Goal: Information Seeking & Learning: Find specific fact

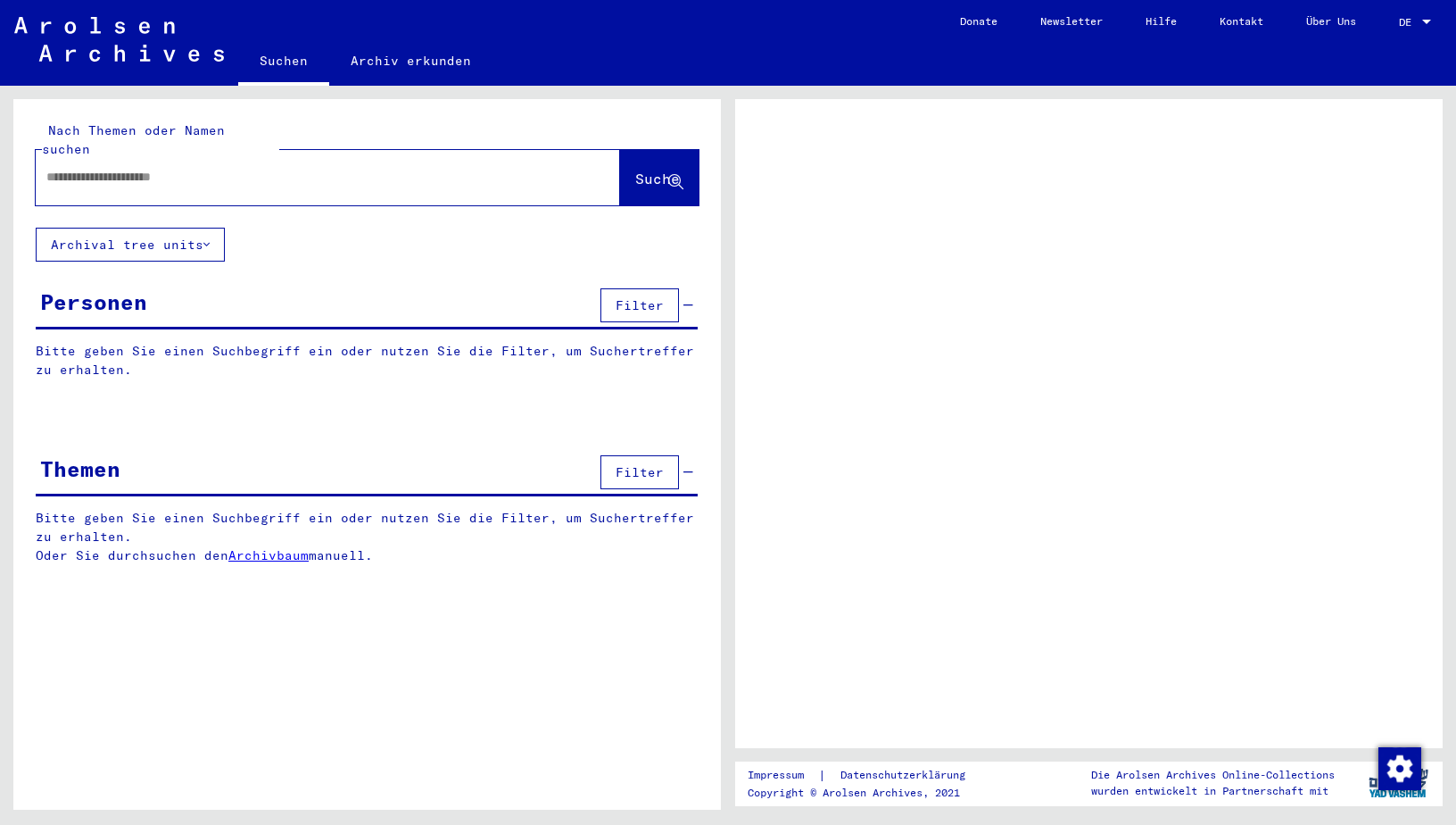
click at [194, 168] on input "text" at bounding box center [312, 177] width 531 height 19
type input "*"
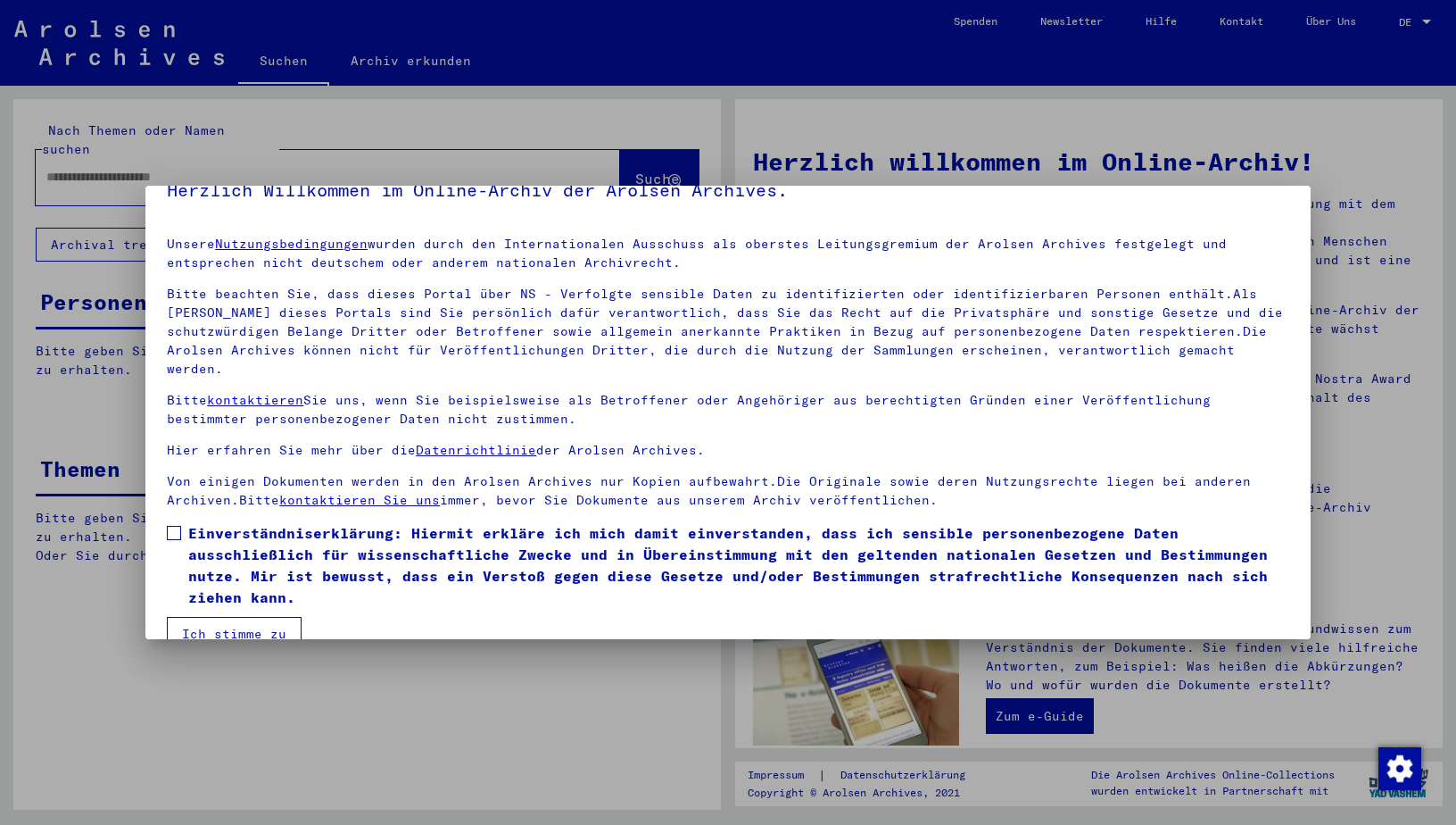
scroll to position [45, 0]
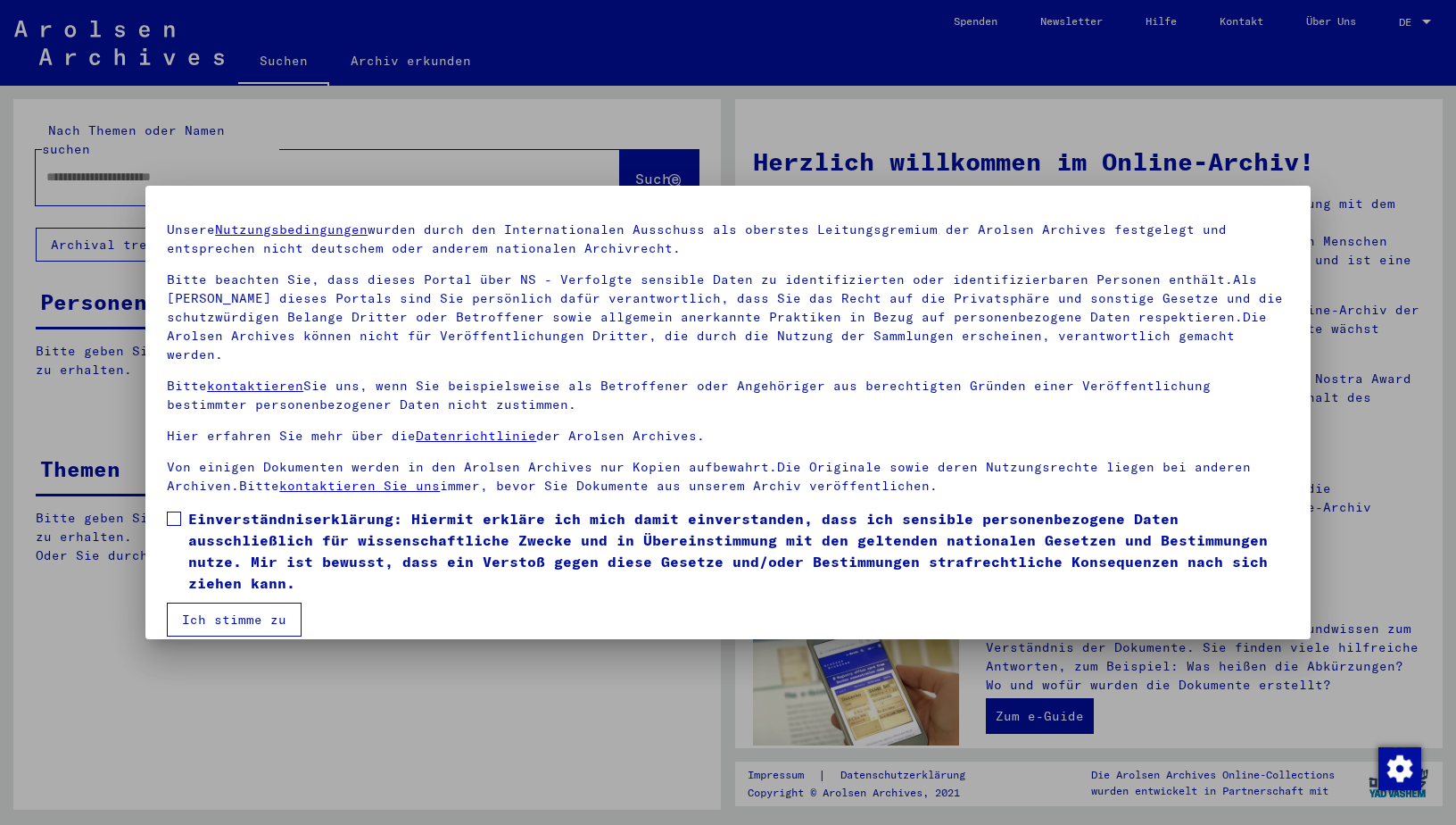
drag, startPoint x: 182, startPoint y: 501, endPoint x: 185, endPoint y: 510, distance: 9.5
click at [182, 511] on span at bounding box center [174, 518] width 14 height 14
click at [246, 603] on button "Ich stimme zu" at bounding box center [234, 620] width 135 height 34
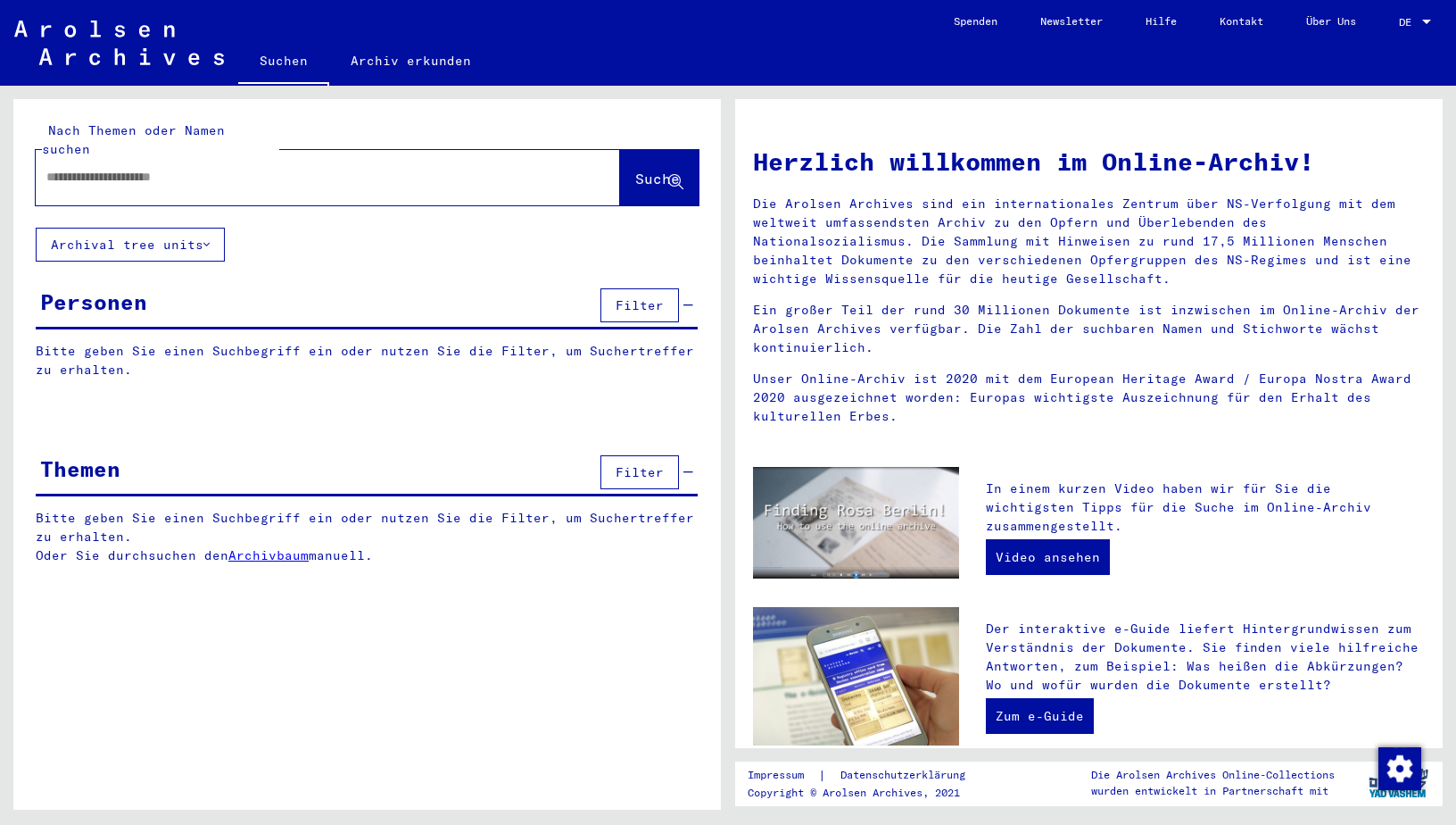
click at [137, 168] on input "text" at bounding box center [306, 177] width 520 height 19
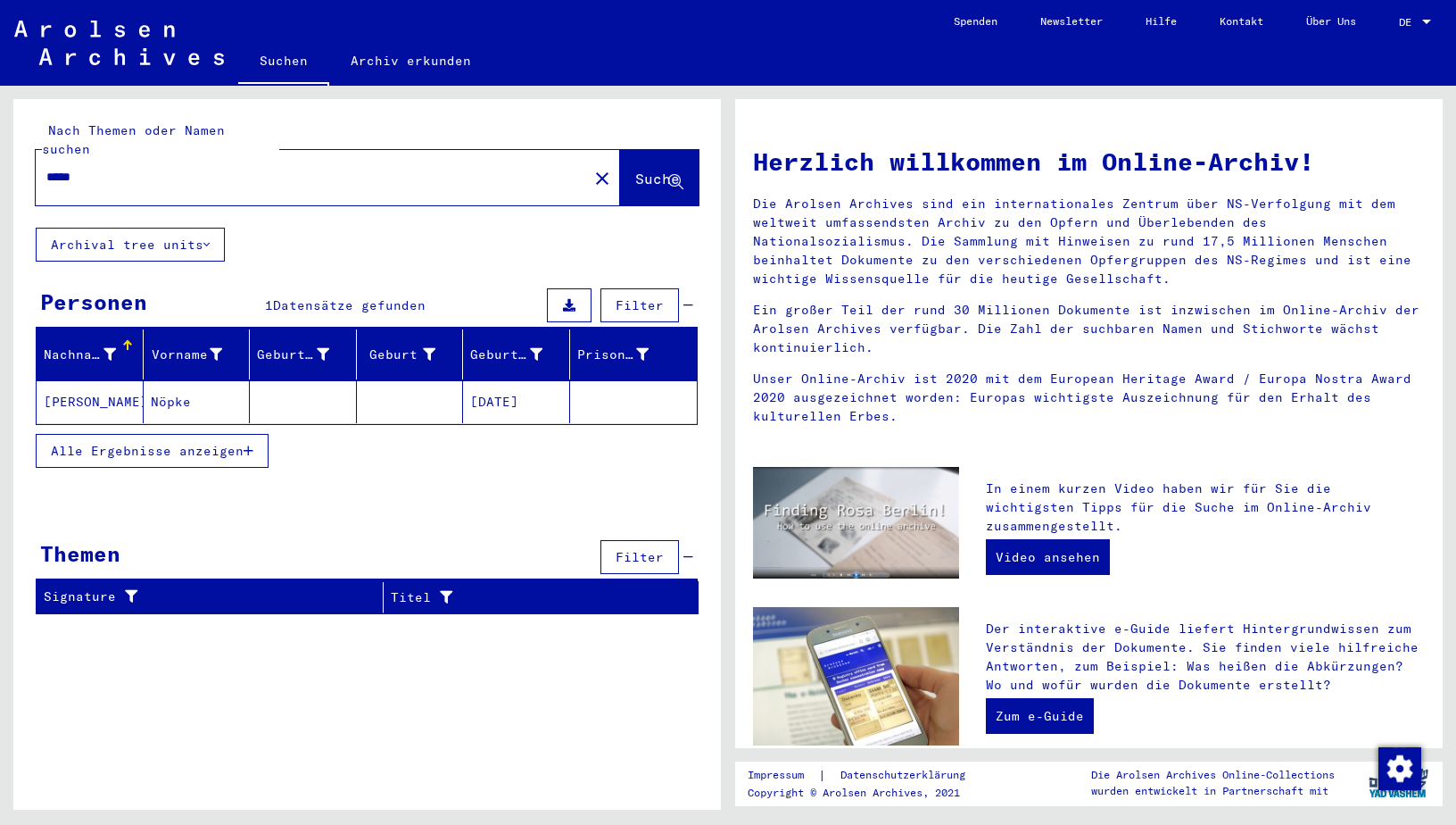
click at [167, 385] on mat-cell "Nöpke" at bounding box center [197, 401] width 108 height 42
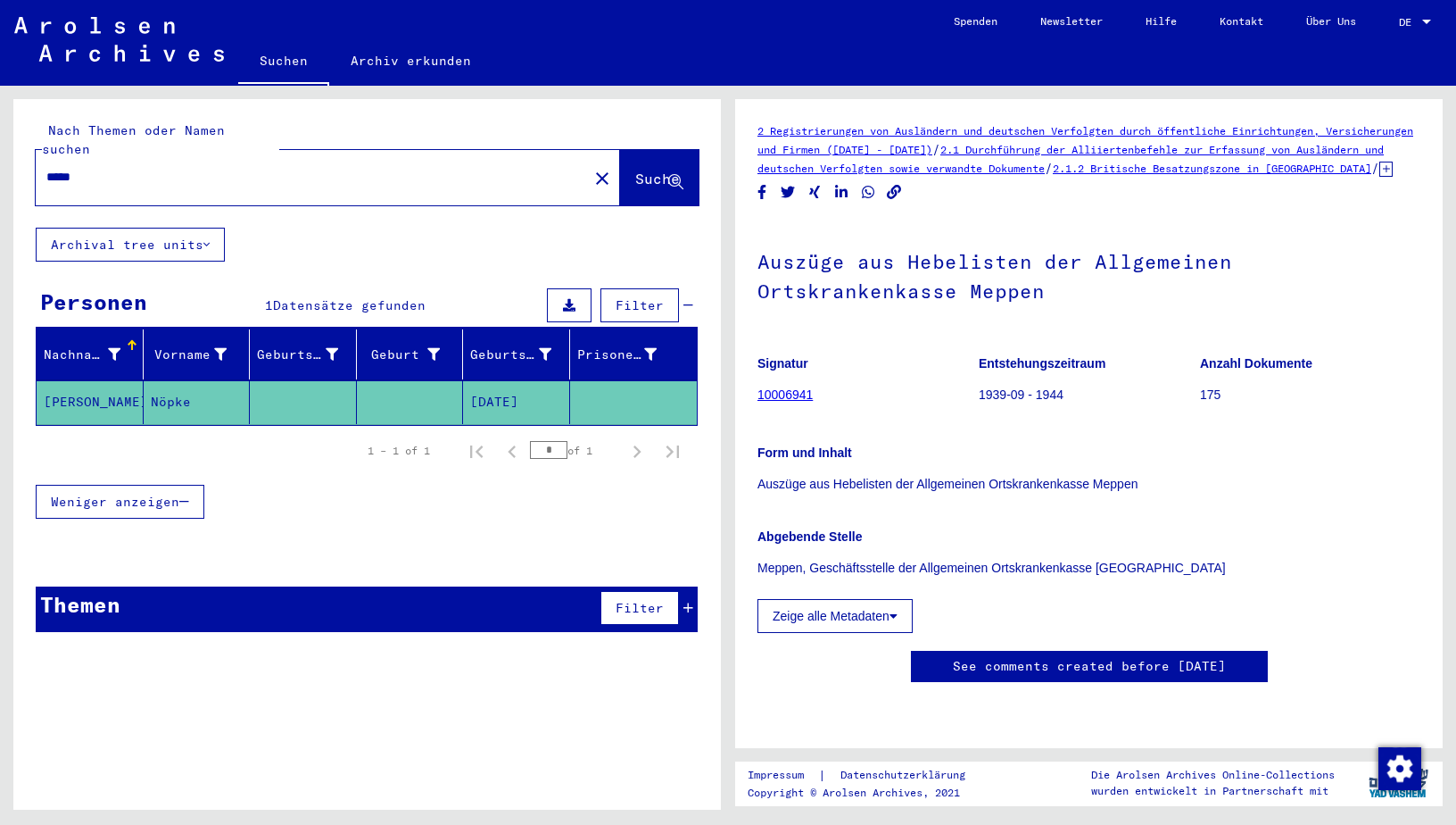
scroll to position [89, 0]
click at [233, 168] on input "*****" at bounding box center [312, 177] width 531 height 19
type input "*"
type input "*******"
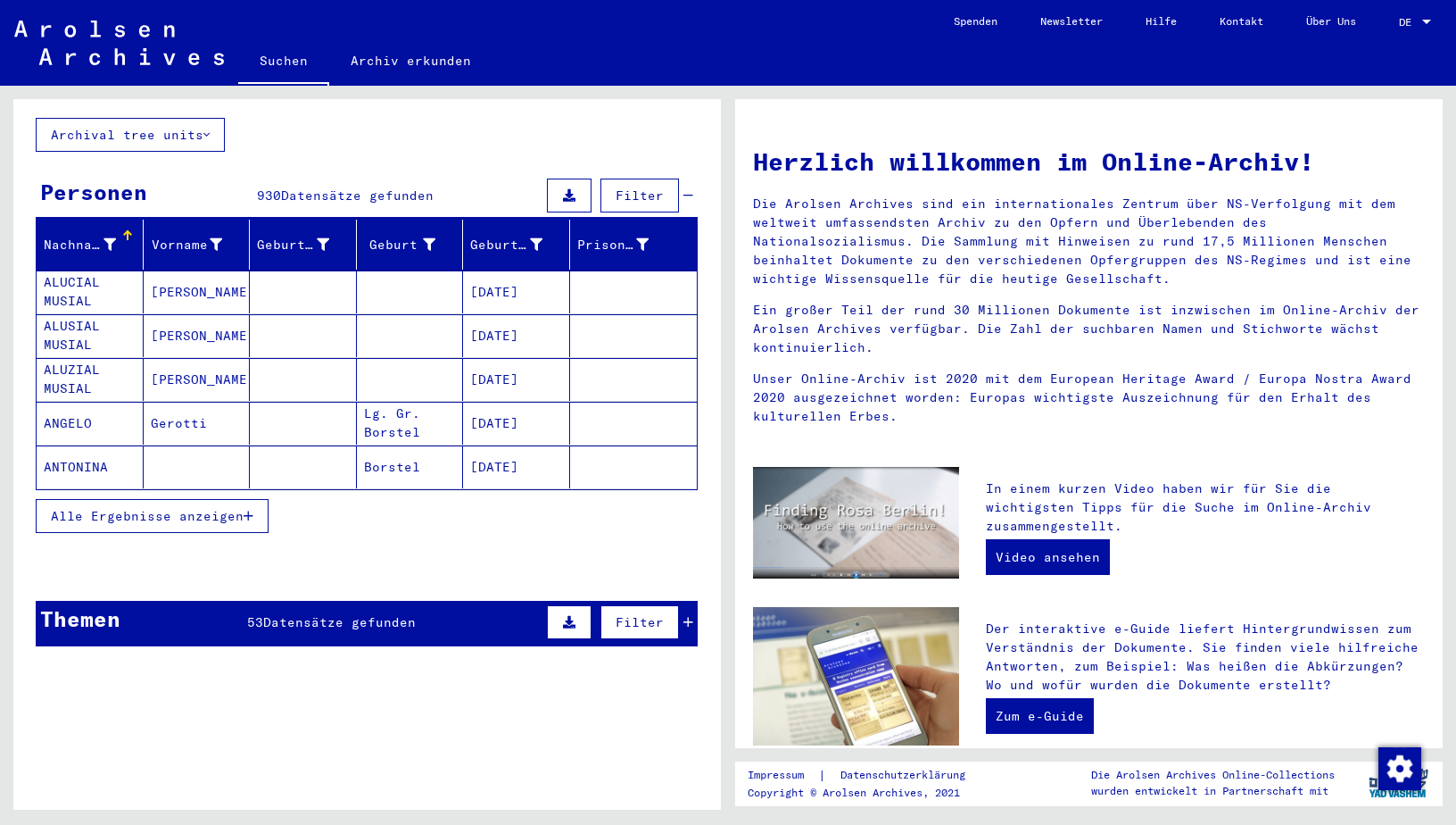
scroll to position [357, 0]
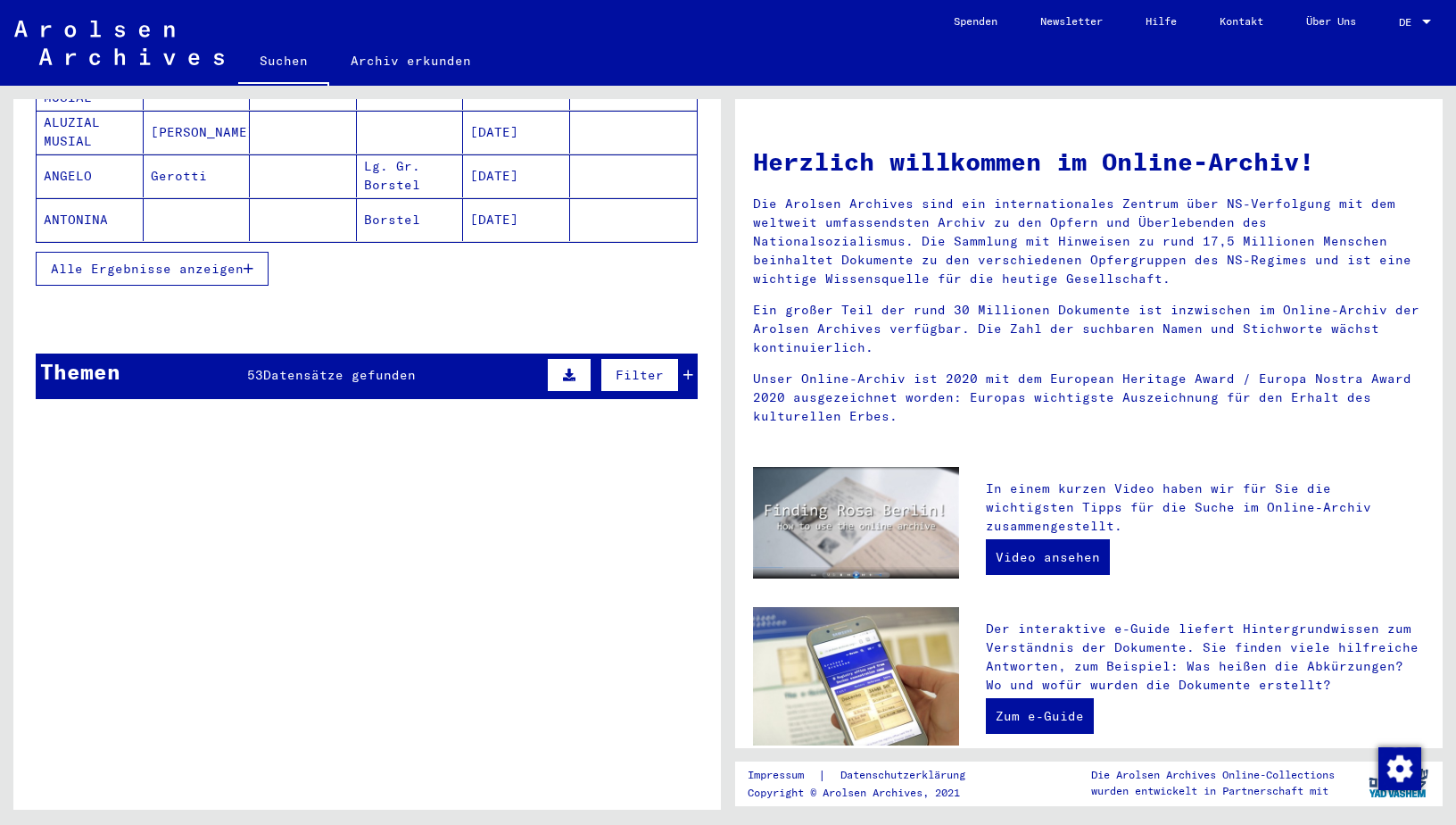
click at [320, 367] on span "Datensätze gefunden" at bounding box center [339, 375] width 153 height 16
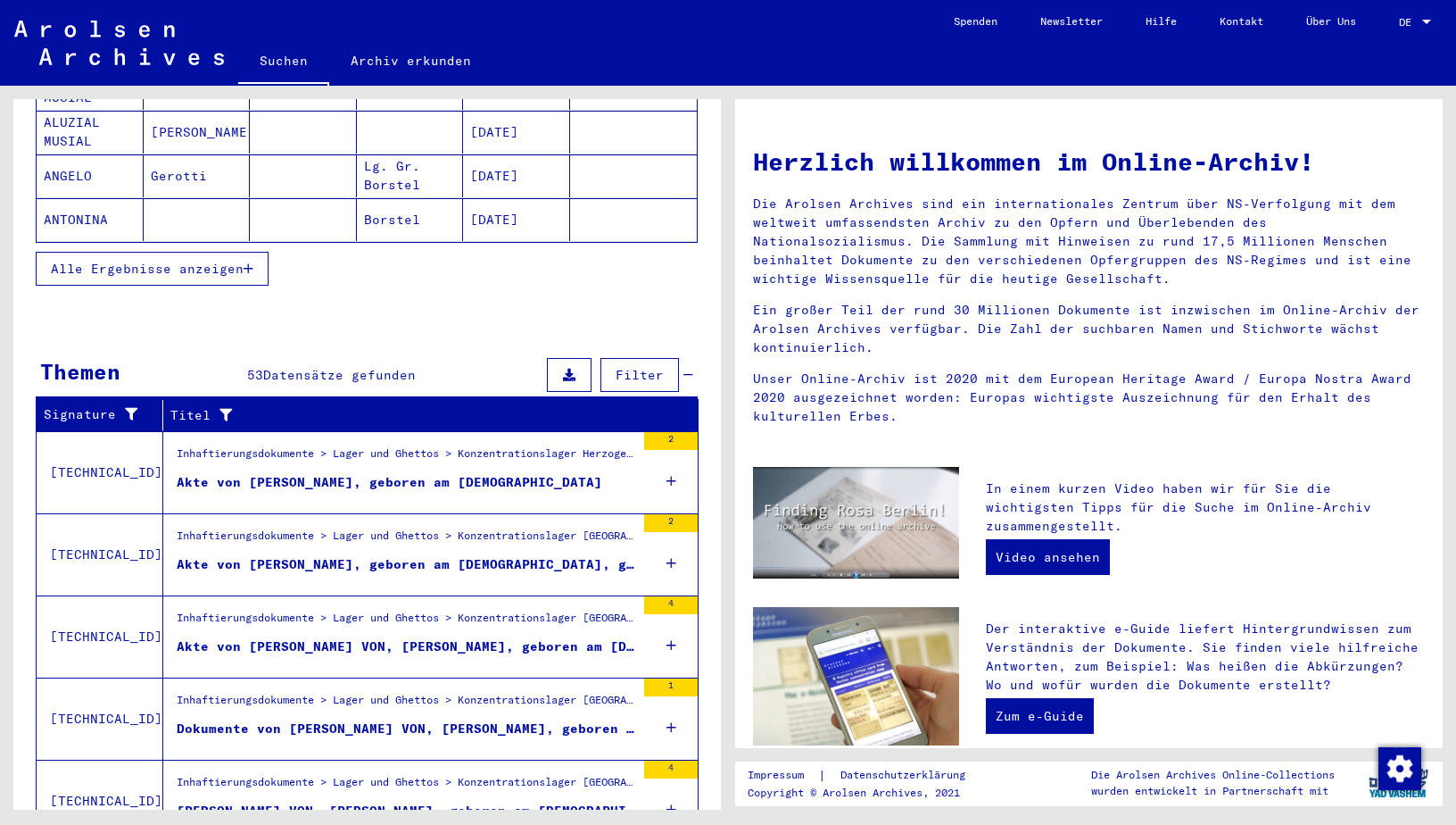
scroll to position [424, 0]
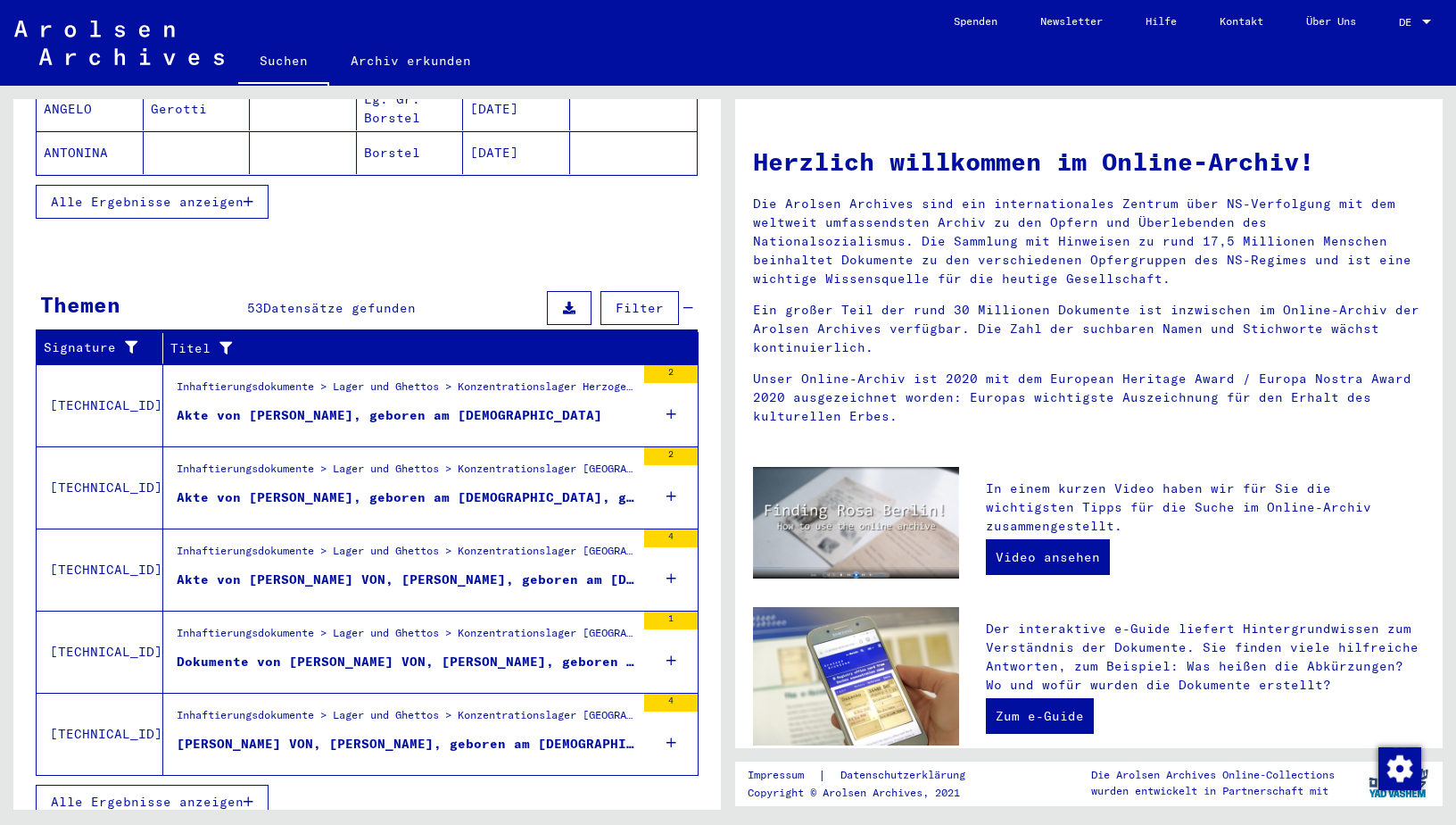
click at [219, 793] on span "Alle Ergebnisse anzeigen" at bounding box center [147, 801] width 192 height 16
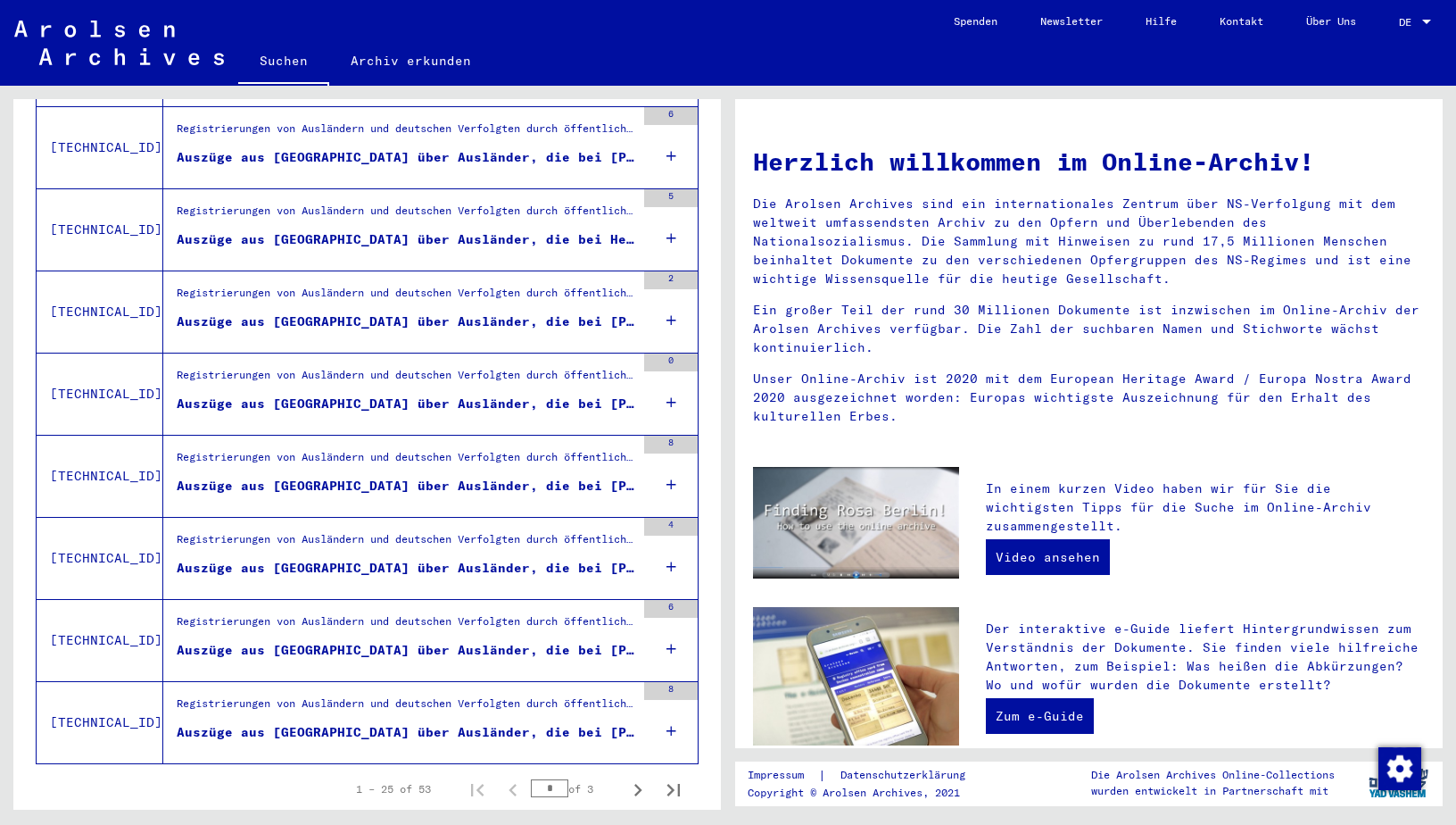
scroll to position [1763, 0]
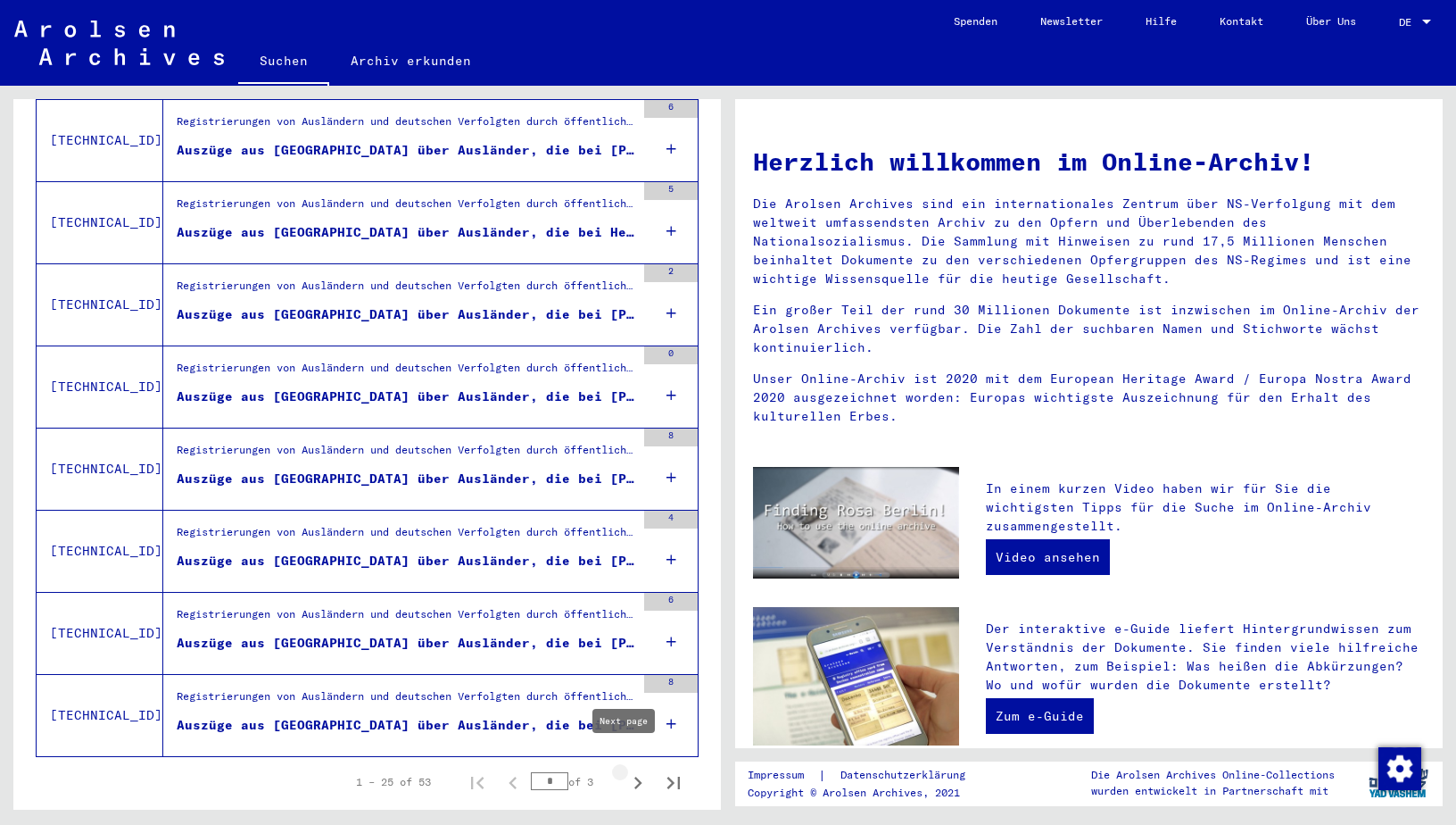
click at [634, 777] on icon "Next page" at bounding box center [638, 783] width 8 height 13
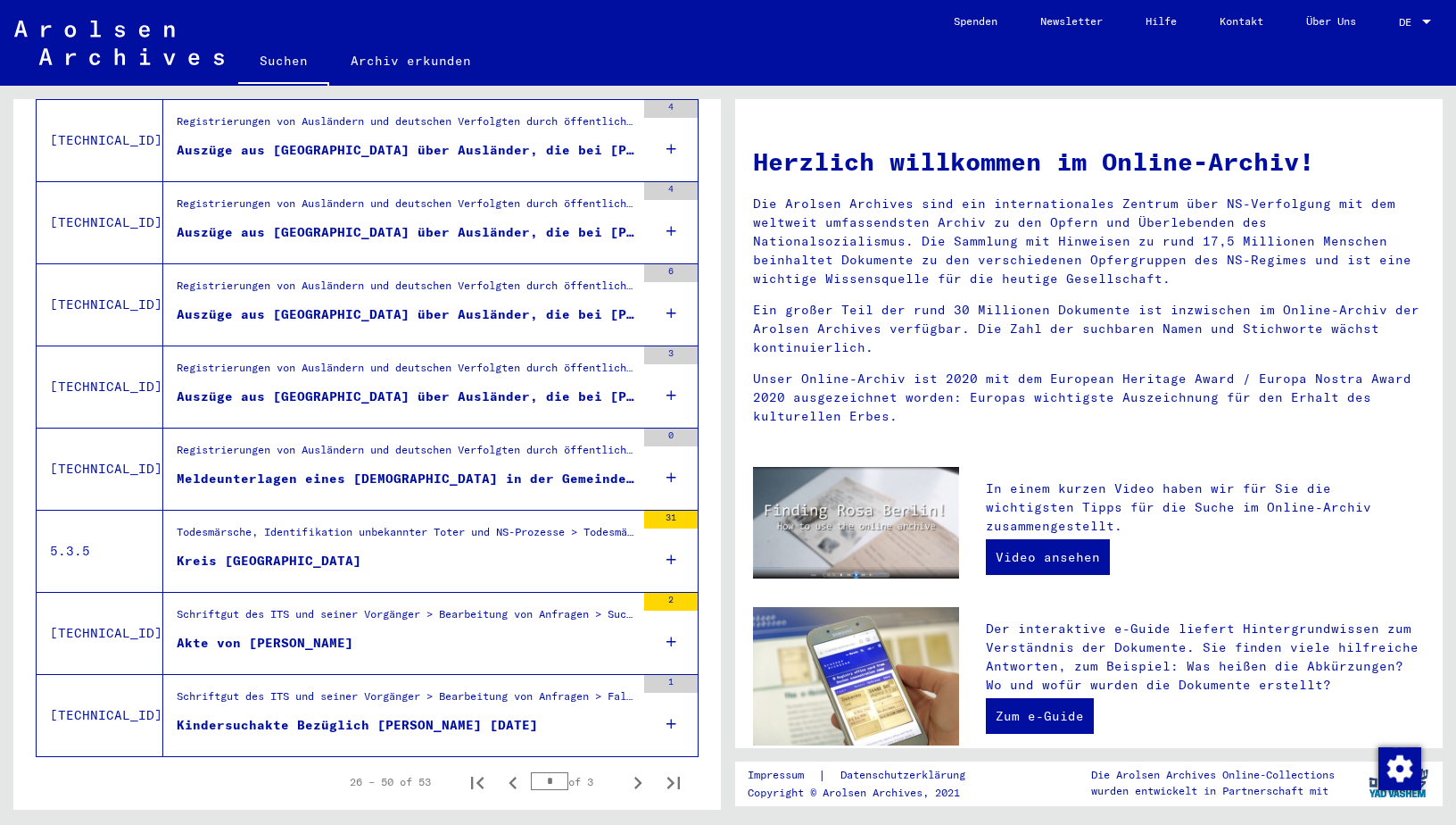
click at [257, 470] on div "Meldeunterlagen eines [DEMOGRAPHIC_DATA] in der Gemeinde [GEOGRAPHIC_DATA] - Au…" at bounding box center [405, 479] width 459 height 19
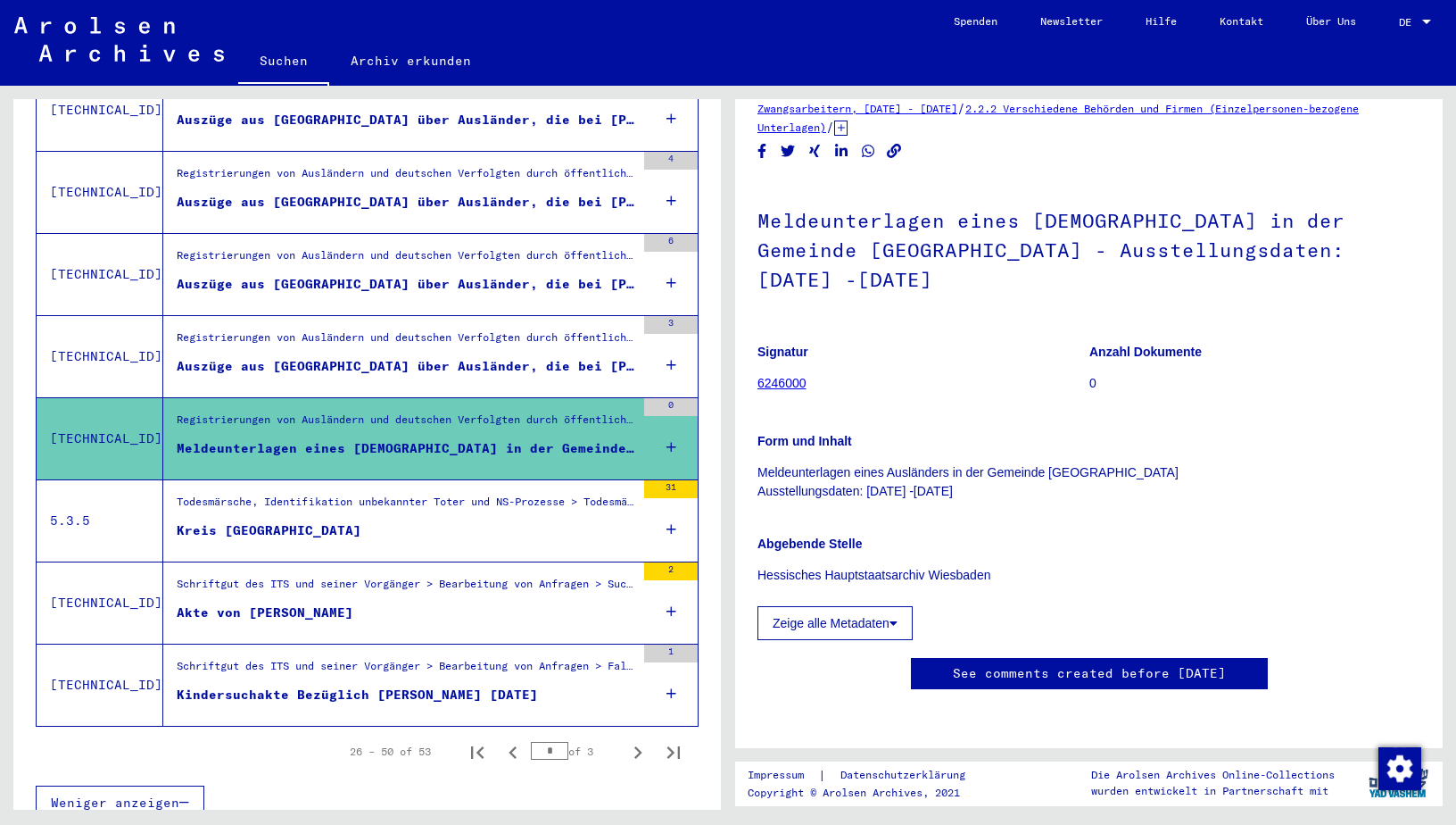
scroll to position [1794, 0]
click at [667, 508] on icon at bounding box center [672, 528] width 10 height 62
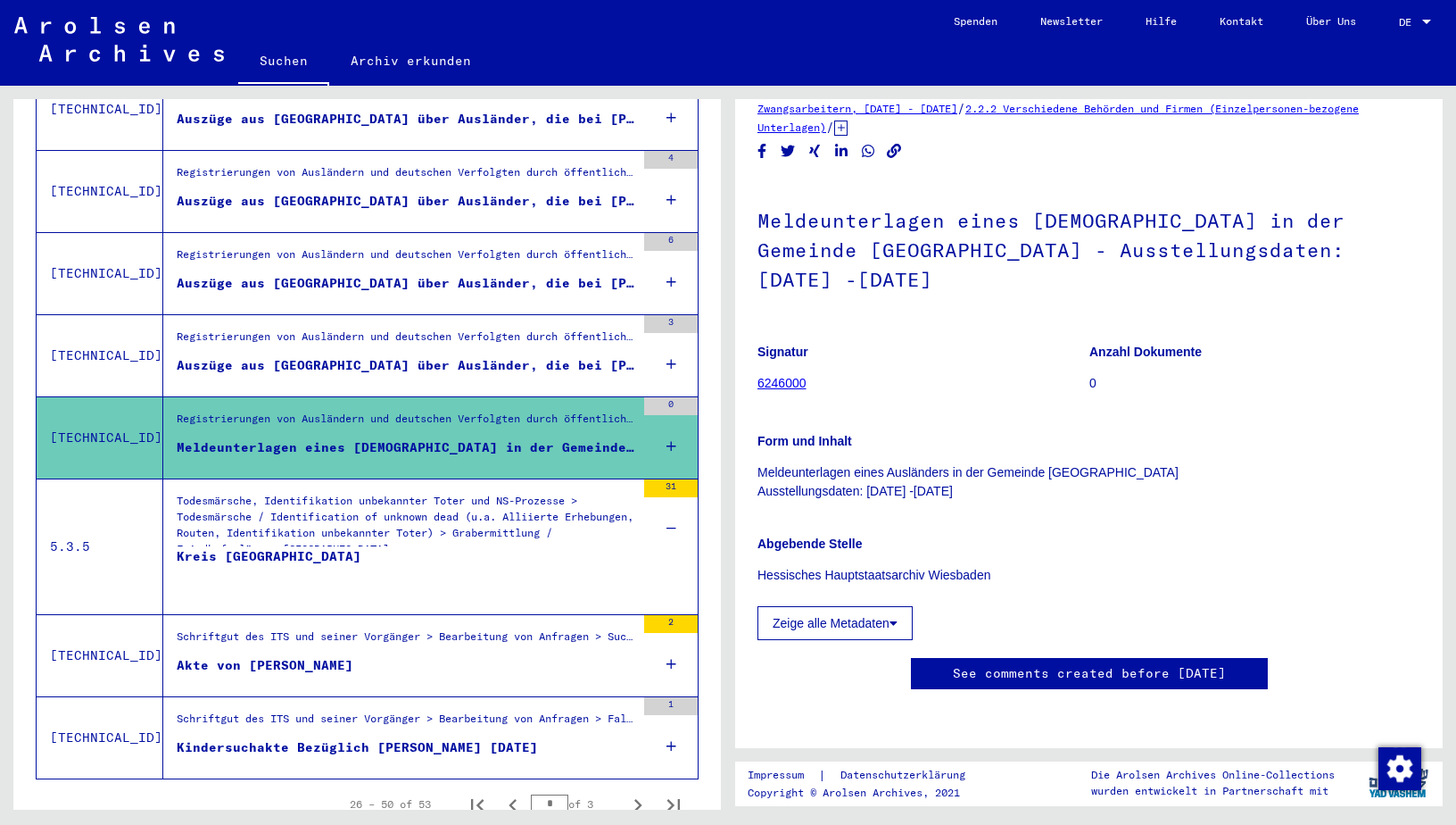
scroll to position [1848, 0]
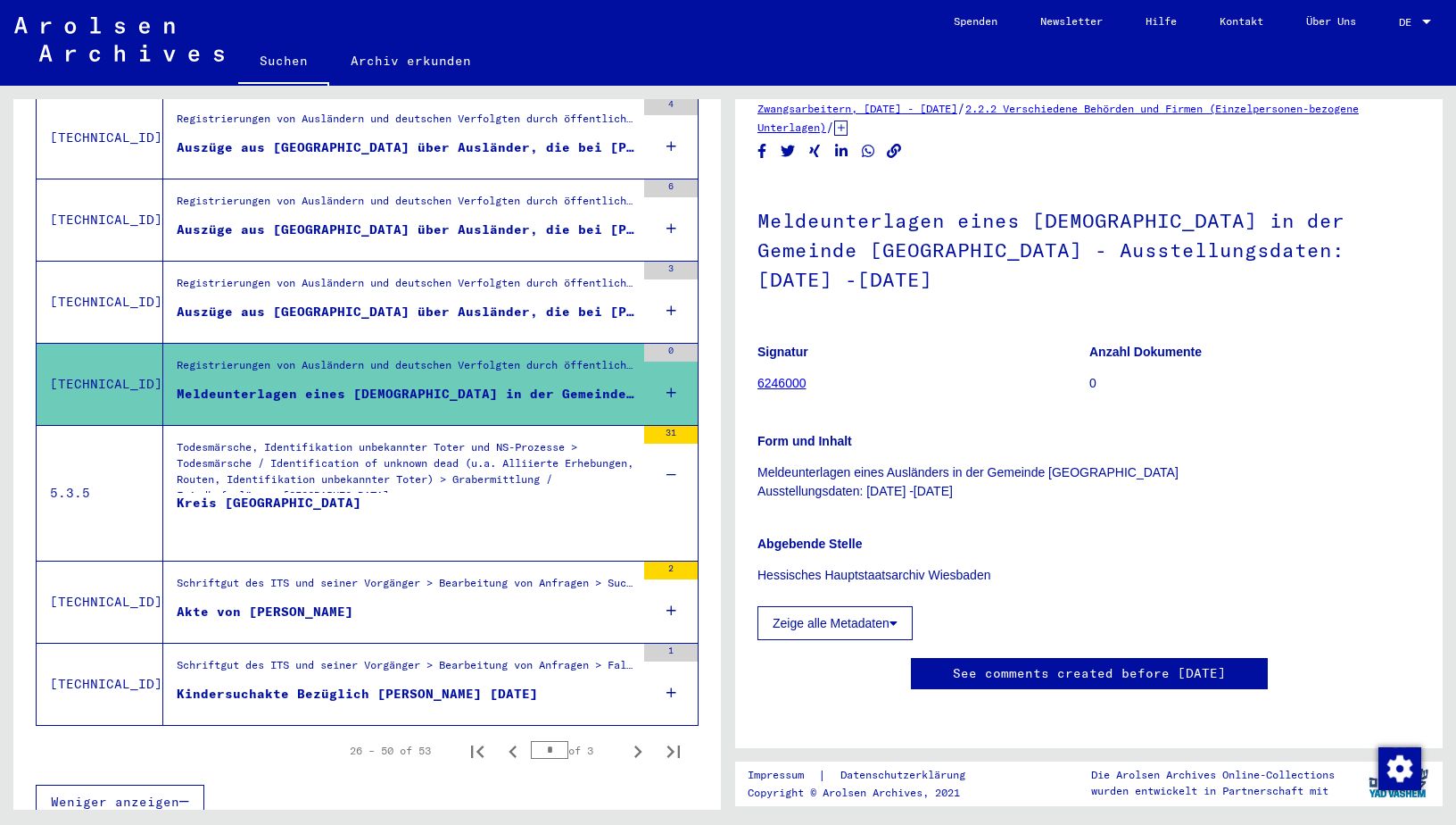
click at [396, 439] on div "Todesmärsche, Identifikation unbekannter Toter und NS-Prozesse > Todesmärsche /…" at bounding box center [405, 470] width 459 height 62
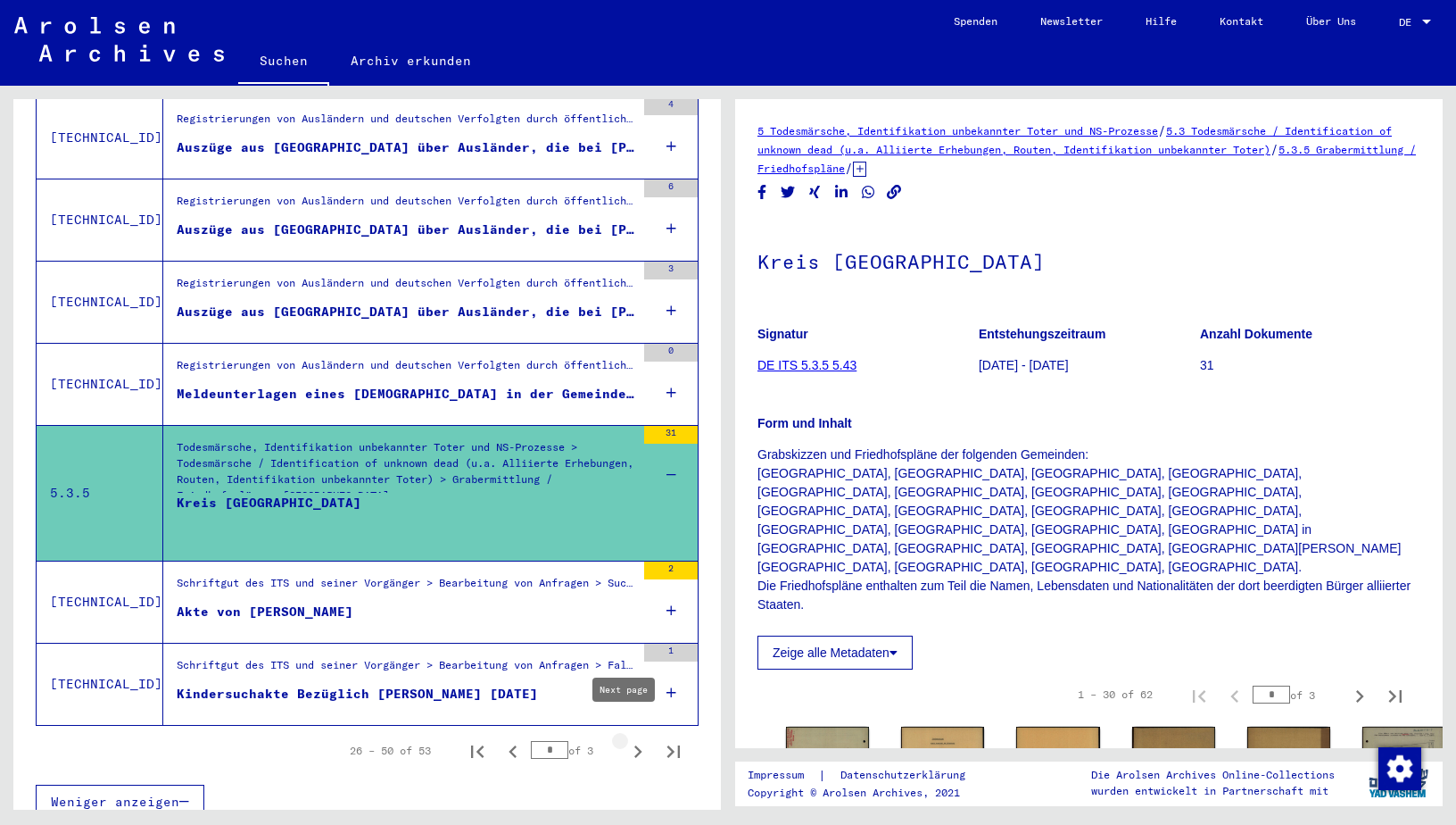
click at [625, 739] on icon "Next page" at bounding box center [637, 751] width 25 height 25
type input "*"
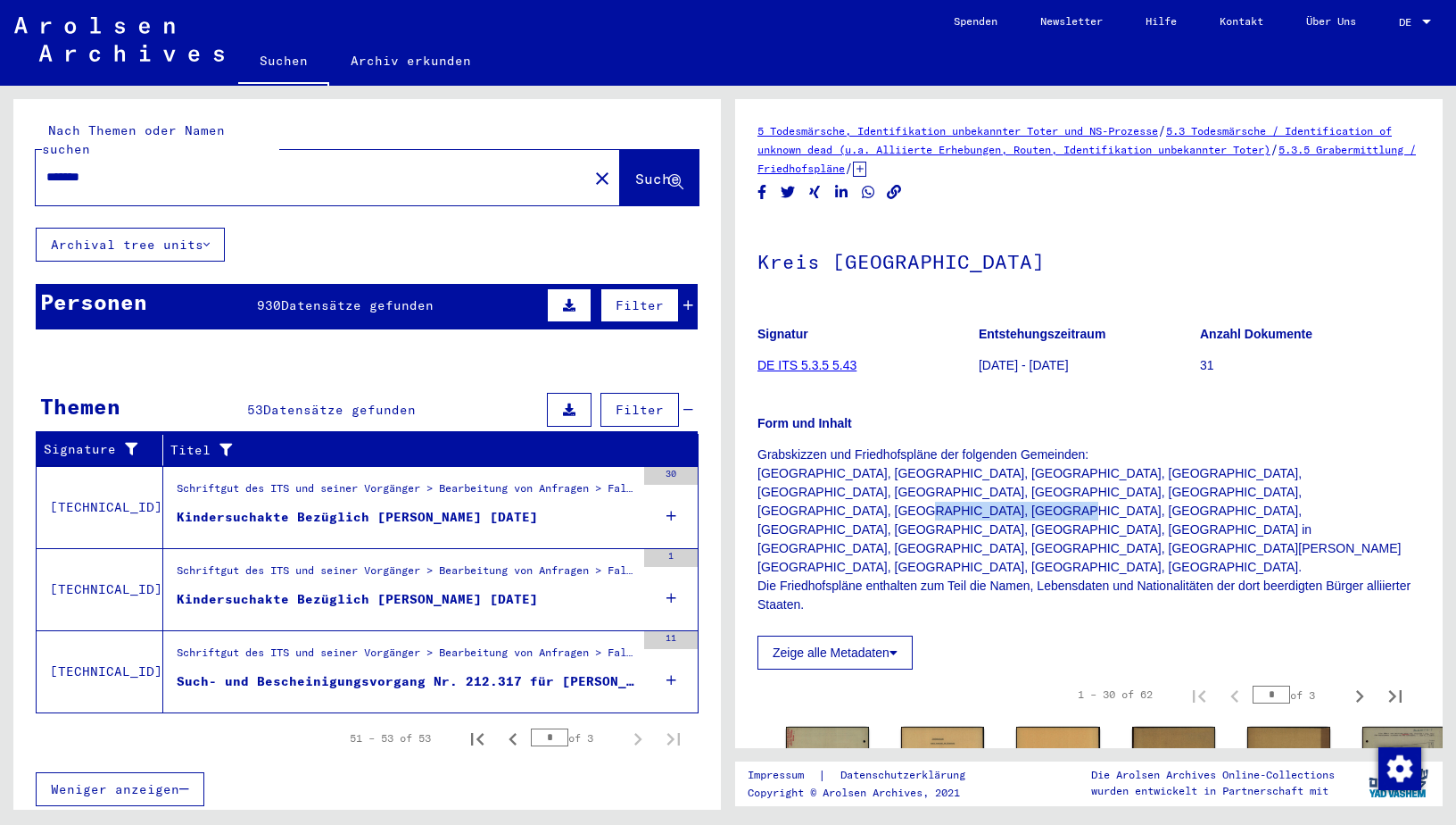
drag, startPoint x: 1234, startPoint y: 490, endPoint x: 1094, endPoint y: 492, distance: 140.0
click at [1094, 492] on p "Grabskizzen und Friedhofspläne der folgenden Gemeinden: [GEOGRAPHIC_DATA], [GEO…" at bounding box center [1089, 529] width 663 height 169
copy p "[GEOGRAPHIC_DATA]"
drag, startPoint x: 128, startPoint y: 165, endPoint x: -4, endPoint y: 155, distance: 132.4
click at [0, 155] on html "Suchen Archiv erkunden Spenden Newsletter Hilfe Kontakt Über Uns Suchen Archiv …" at bounding box center [728, 412] width 1456 height 825
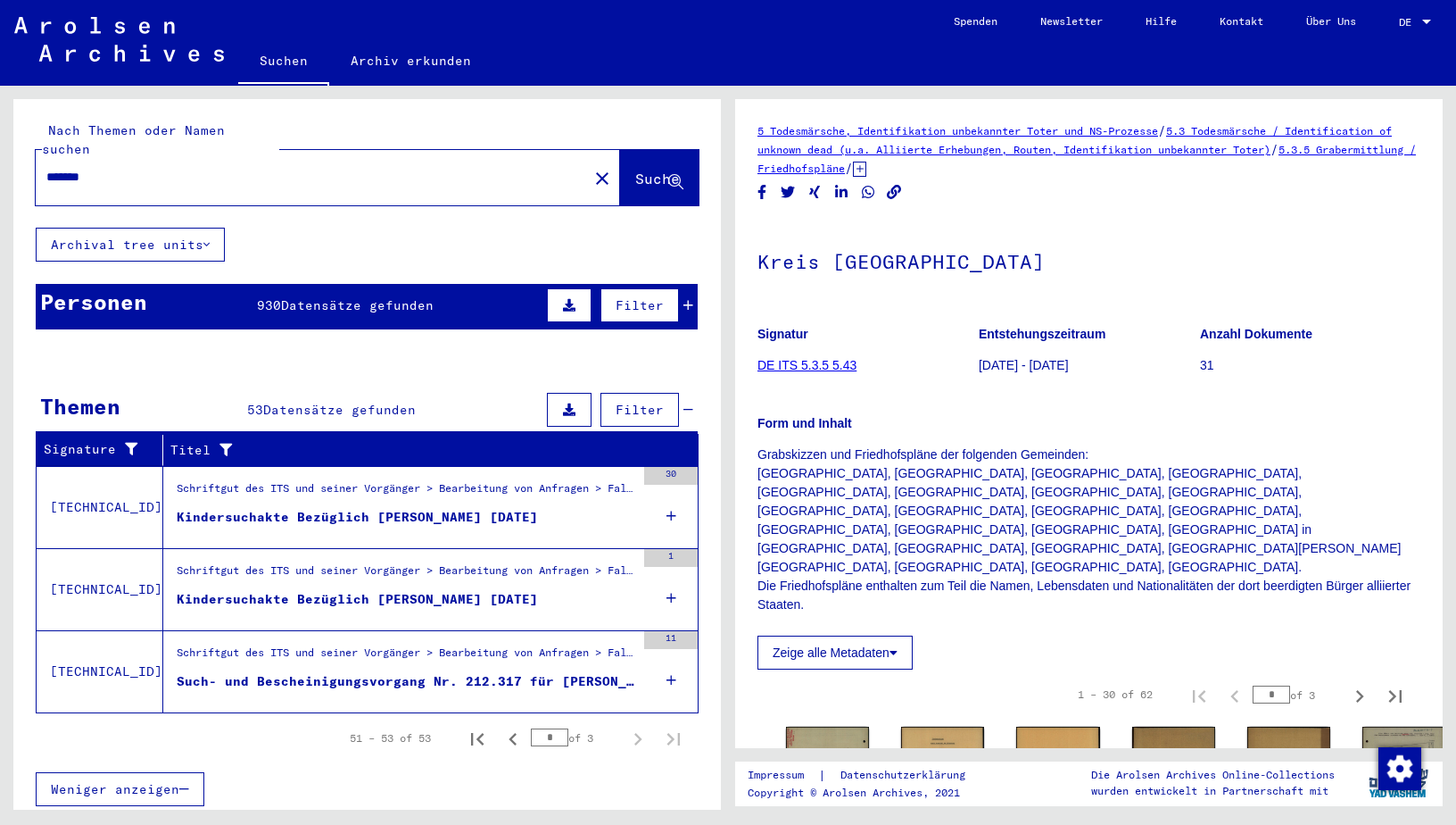
paste input "**********"
click at [651, 170] on span "Suche" at bounding box center [657, 179] width 44 height 18
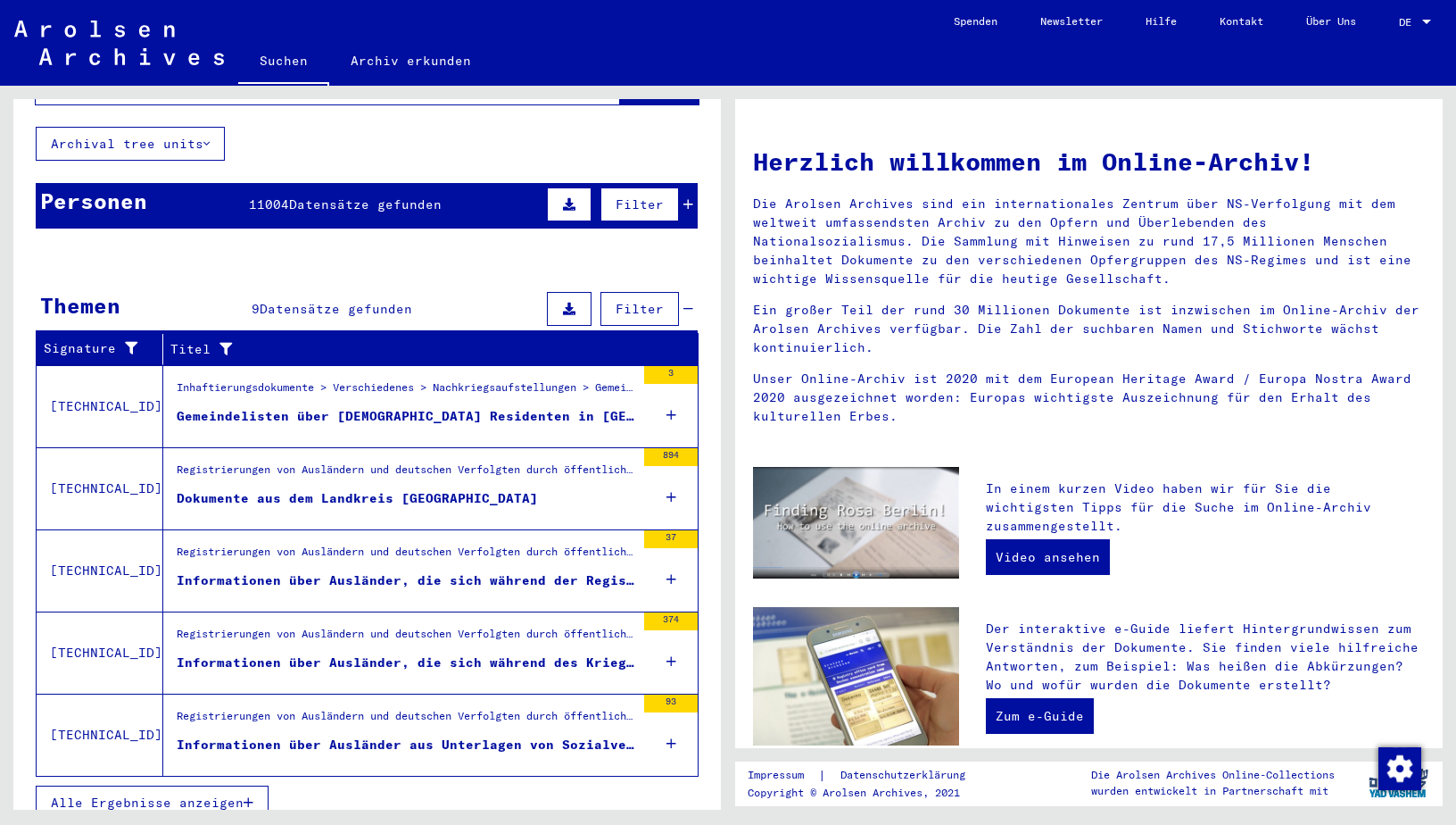
scroll to position [102, 0]
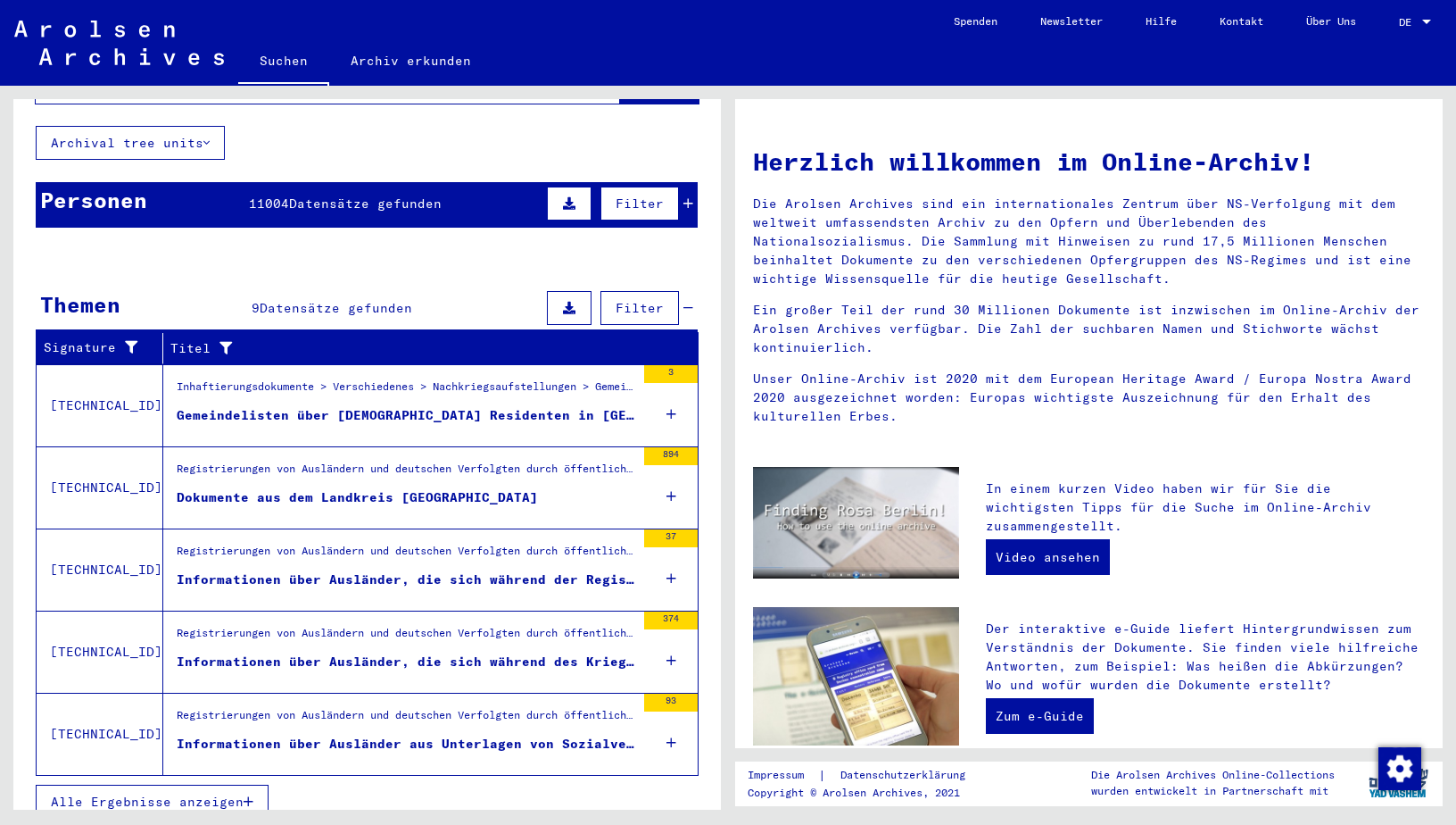
click at [419, 407] on div "Gemeindelisten über [DEMOGRAPHIC_DATA] Residenten in [GEOGRAPHIC_DATA]" at bounding box center [405, 415] width 459 height 19
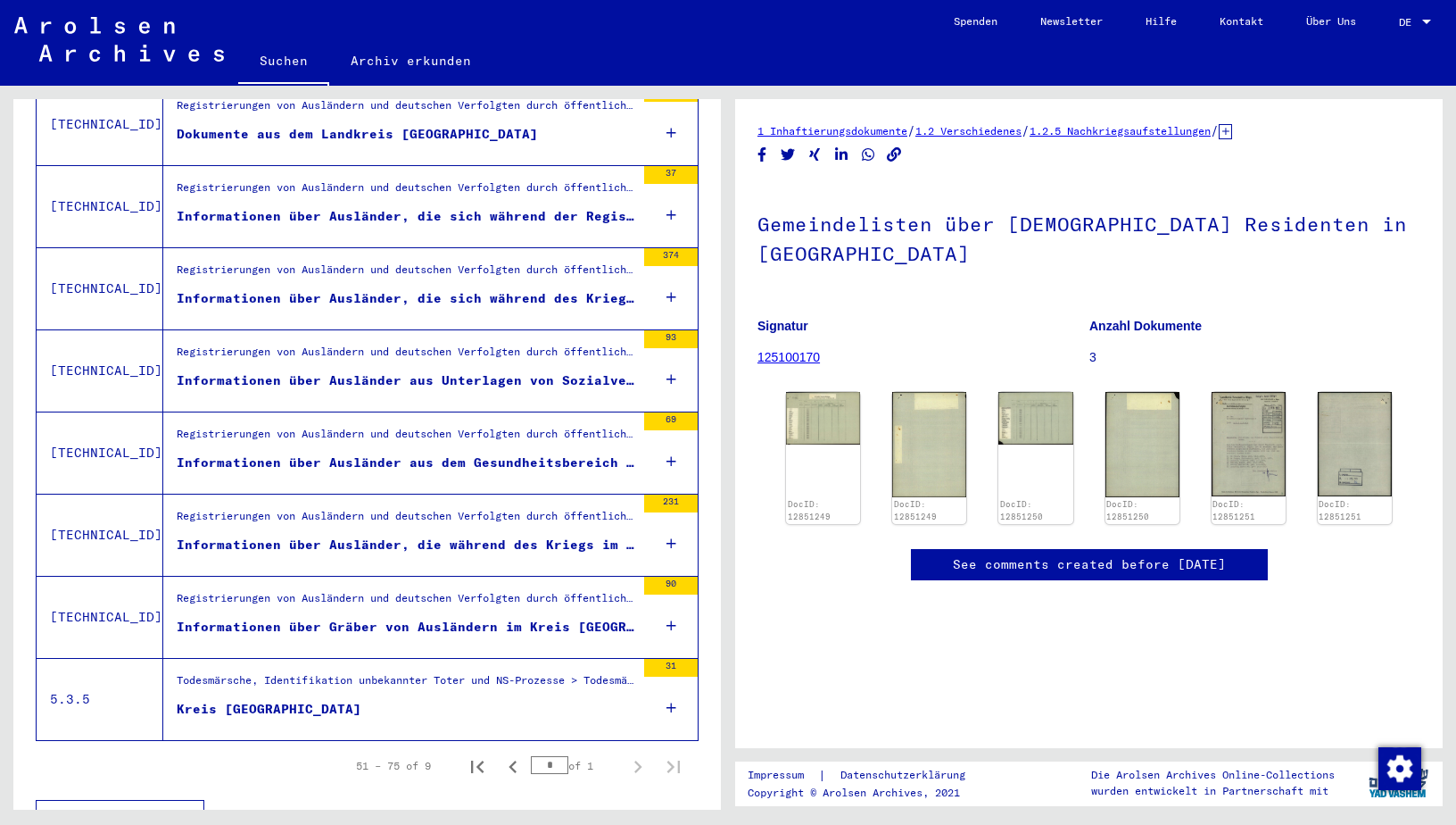
scroll to position [481, 0]
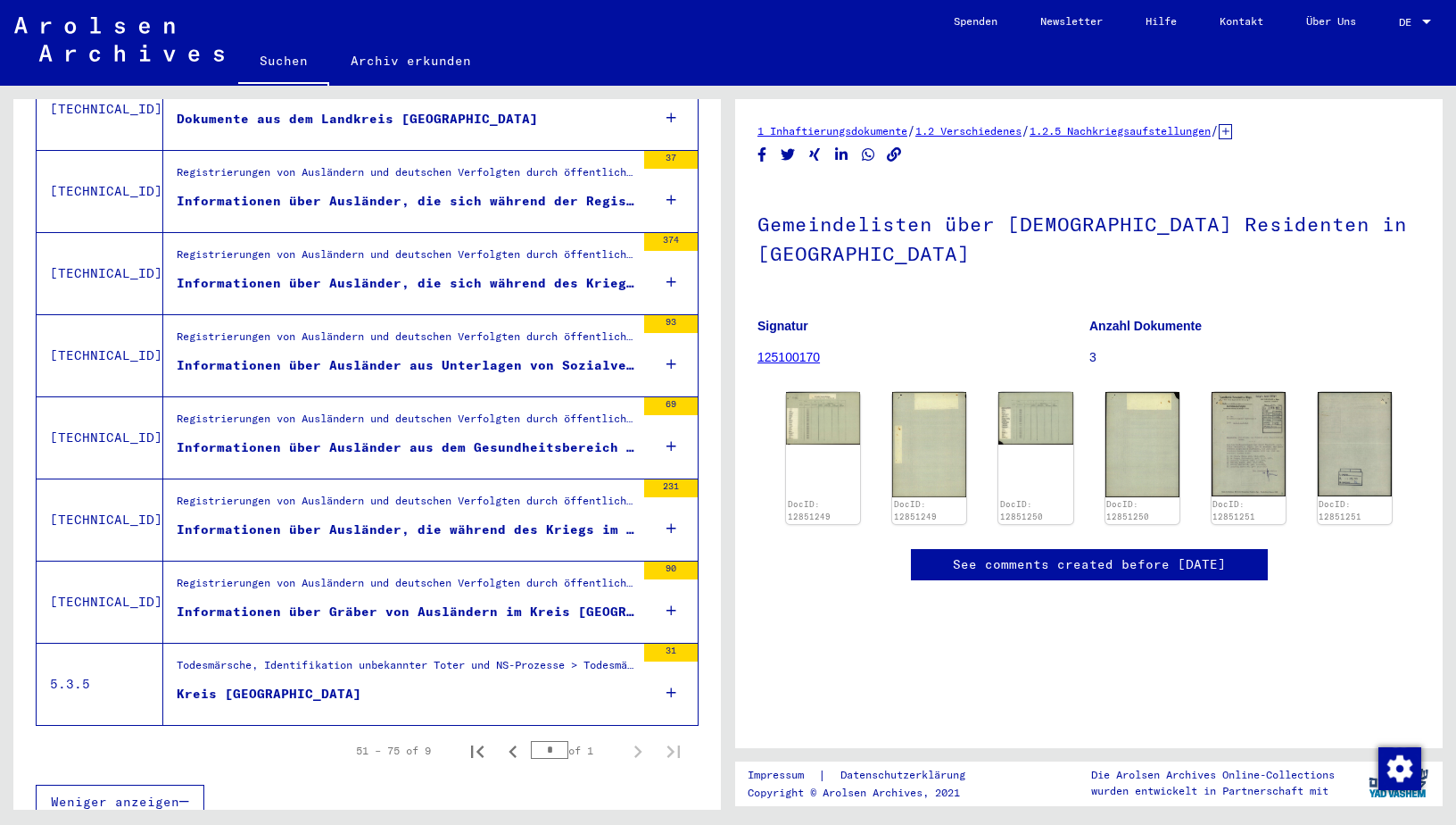
click at [280, 438] on div "Informationen über Ausländer aus dem Gesundheitsbereich der Kreises [GEOGRAPHIC…" at bounding box center [405, 447] width 459 height 19
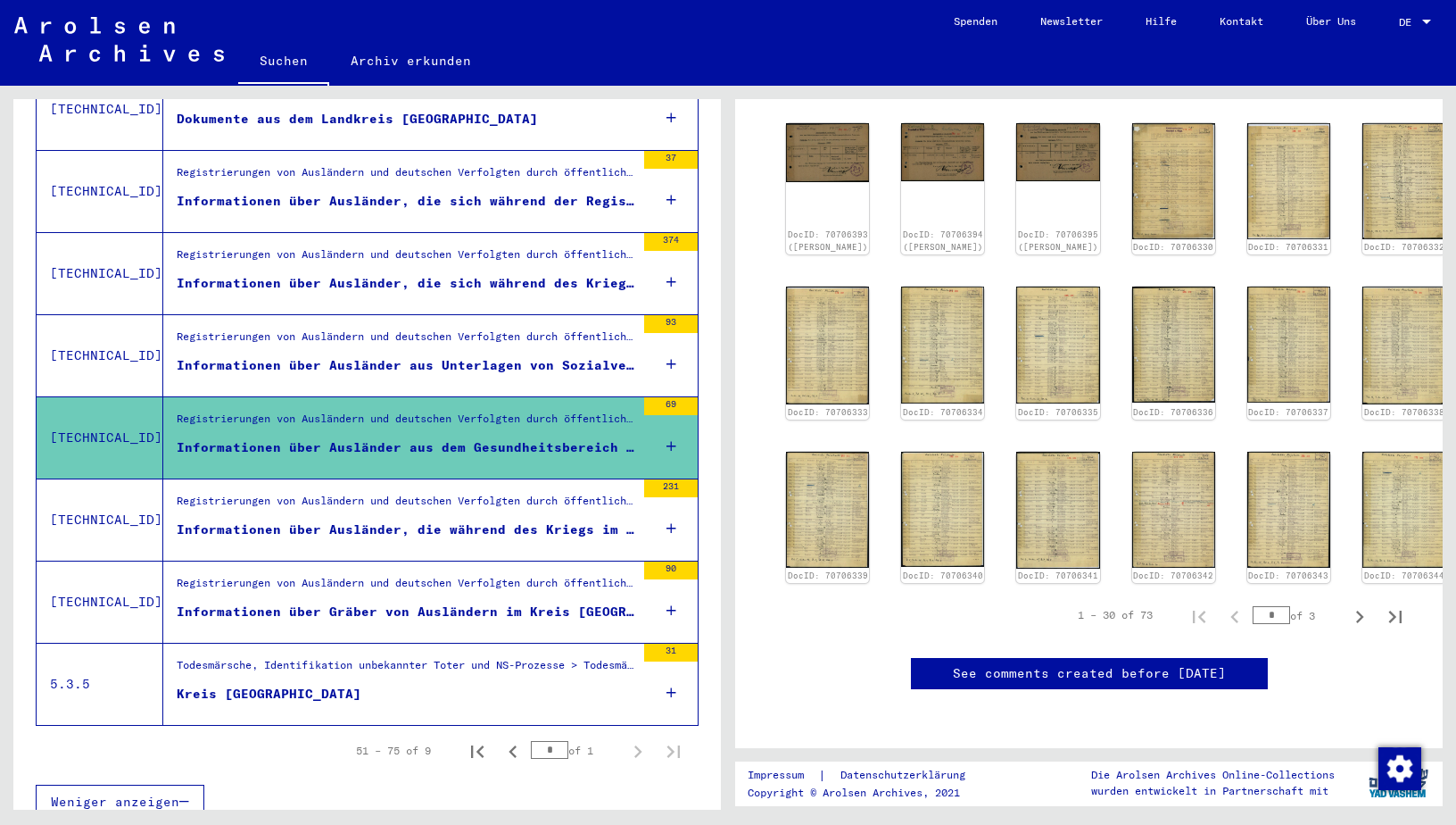
scroll to position [716, 0]
click at [834, 302] on img at bounding box center [828, 344] width 88 height 123
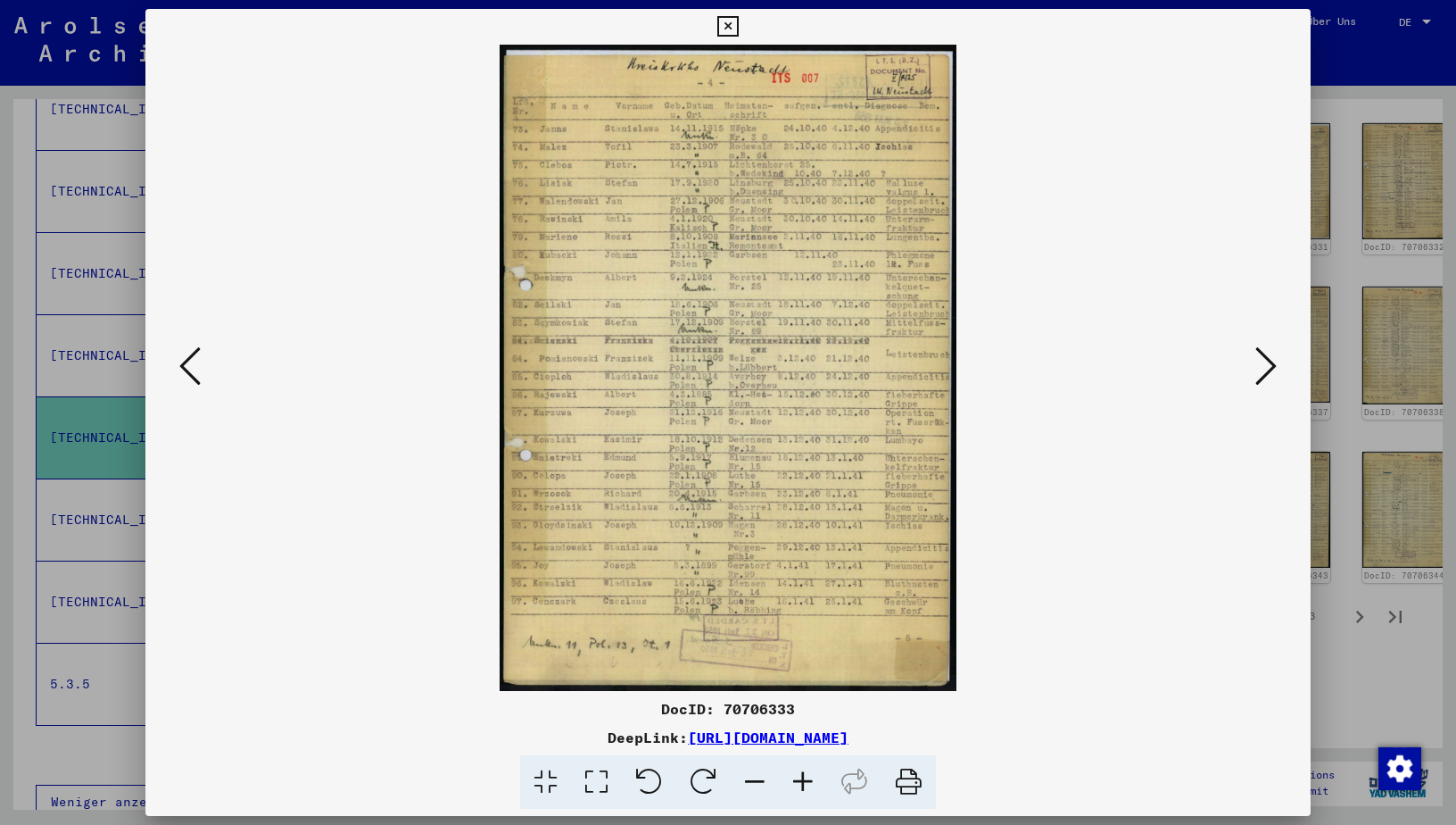
click at [193, 368] on icon at bounding box center [190, 365] width 22 height 42
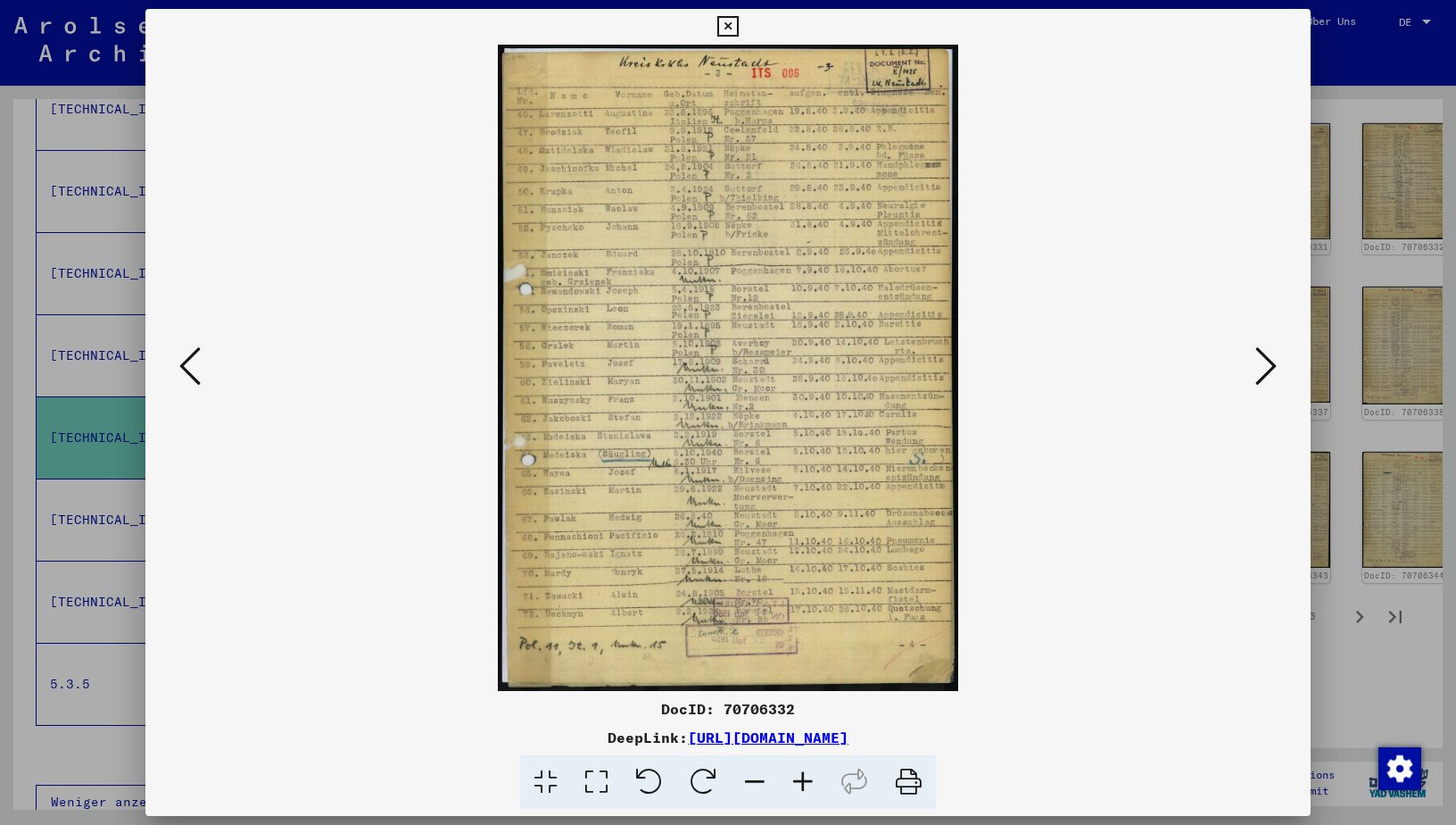
click at [193, 368] on icon at bounding box center [190, 365] width 22 height 42
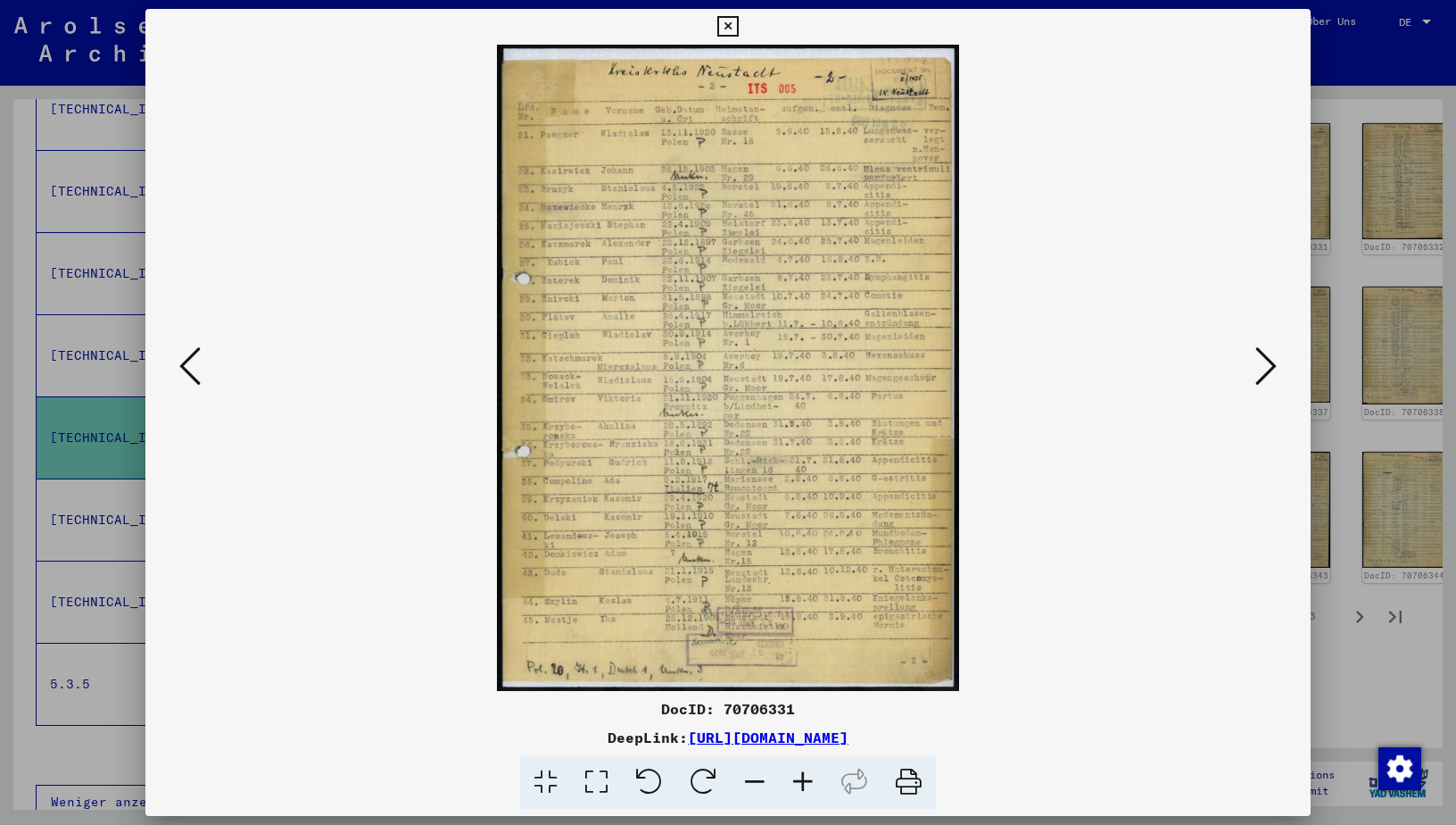
click at [192, 370] on icon at bounding box center [190, 365] width 22 height 42
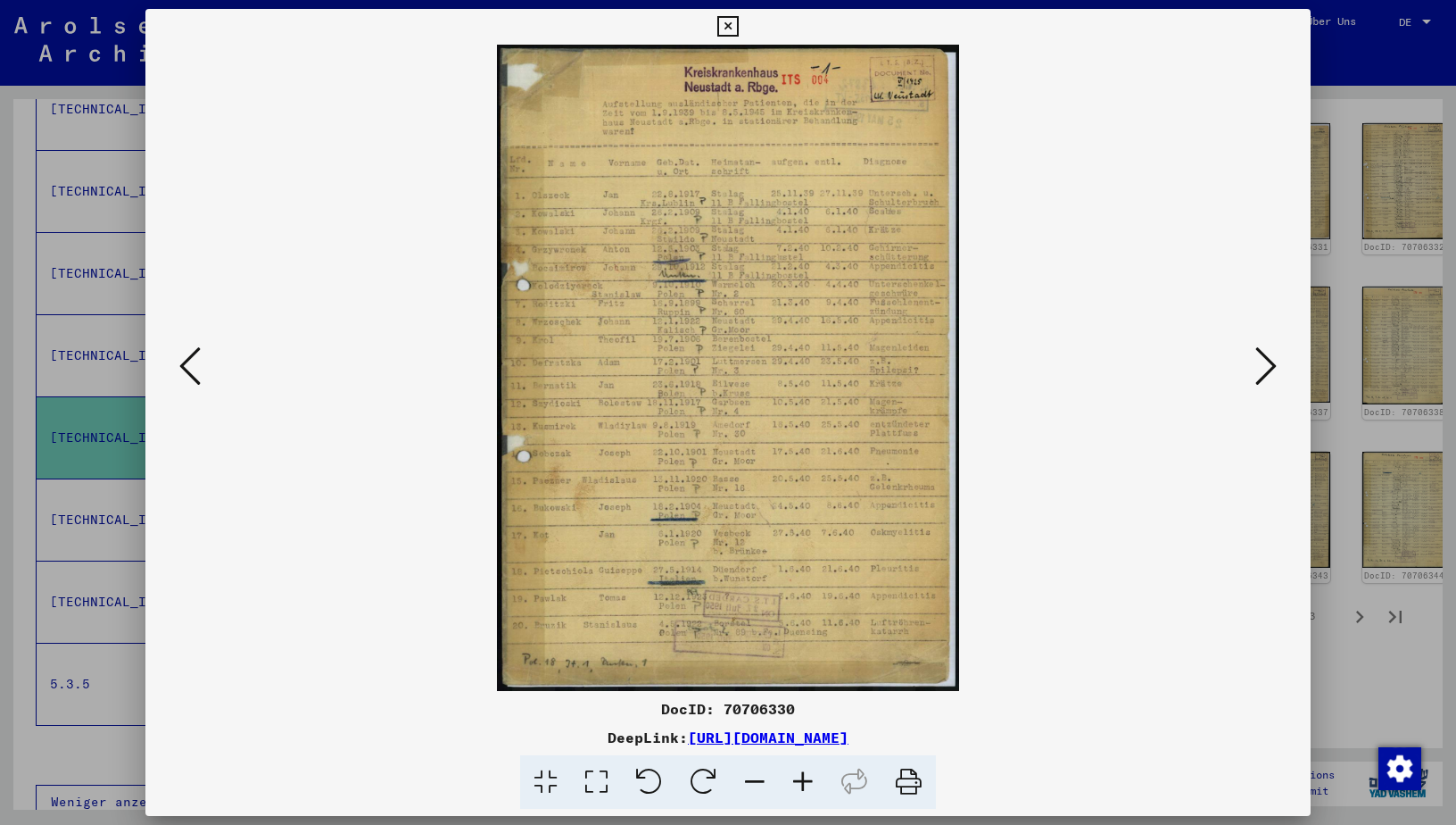
click at [732, 22] on icon at bounding box center [727, 27] width 21 height 22
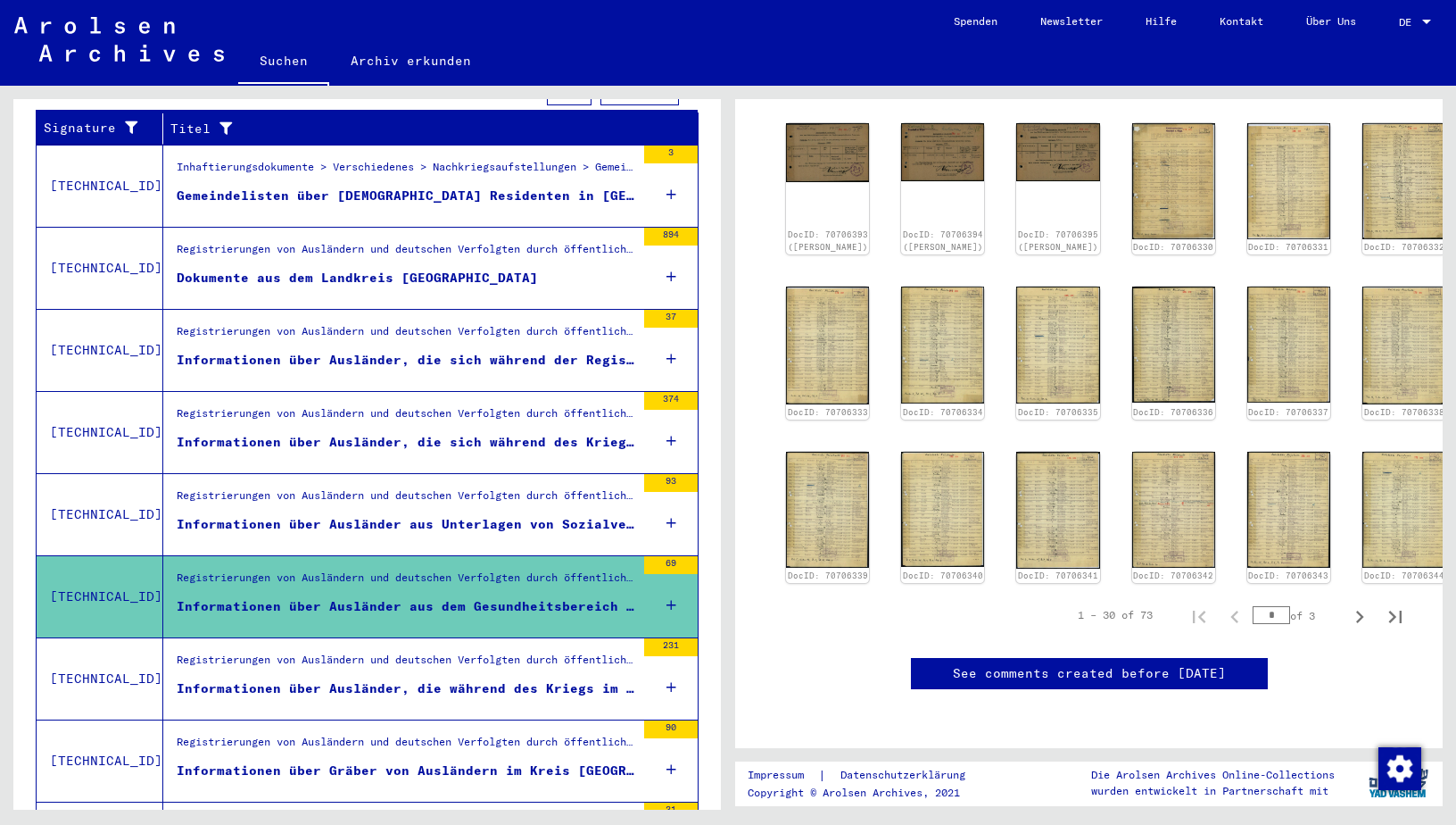
scroll to position [302, 0]
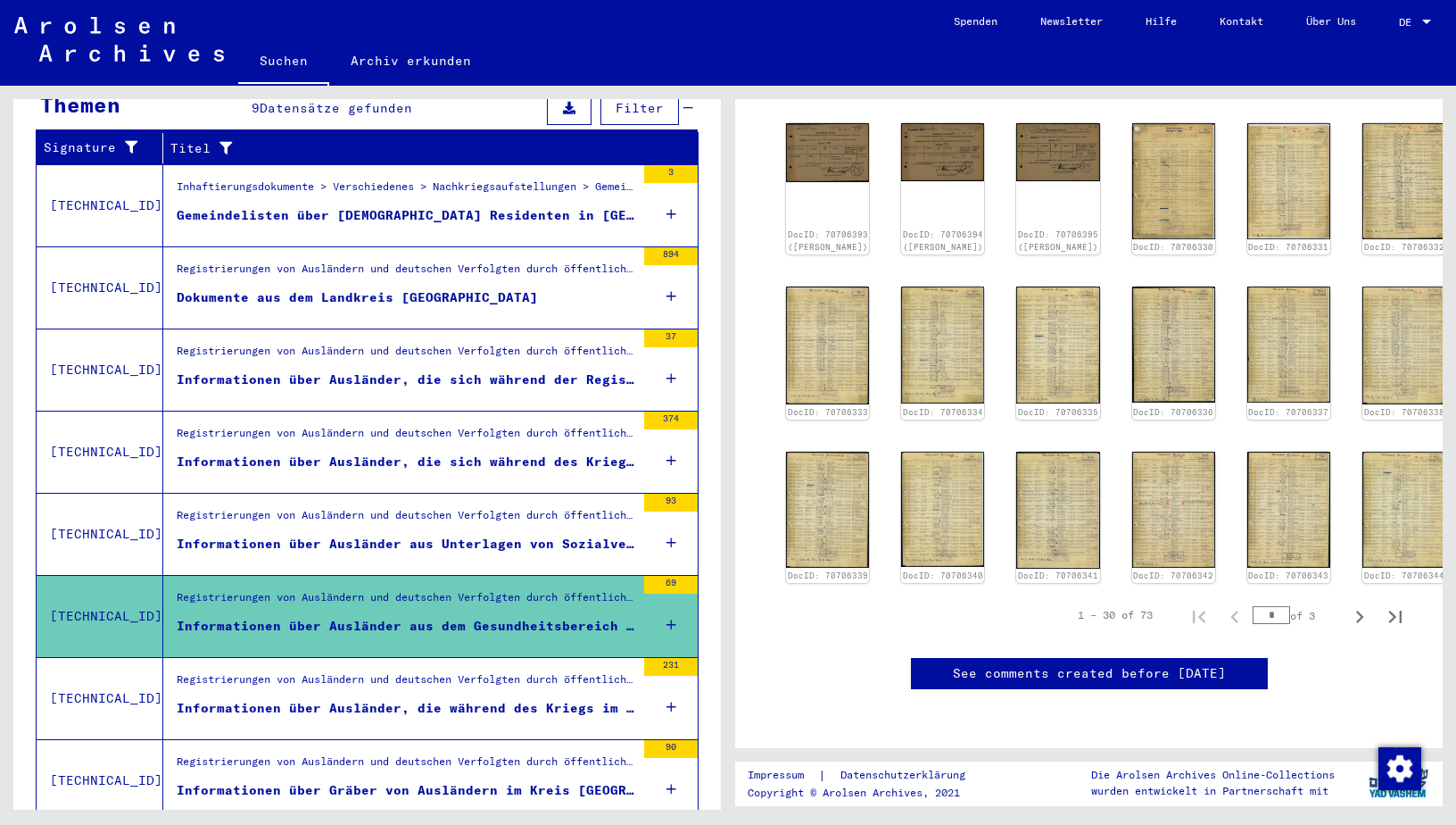
click at [360, 288] on div "Dokumente aus dem Landkreis [GEOGRAPHIC_DATA]" at bounding box center [357, 297] width 361 height 19
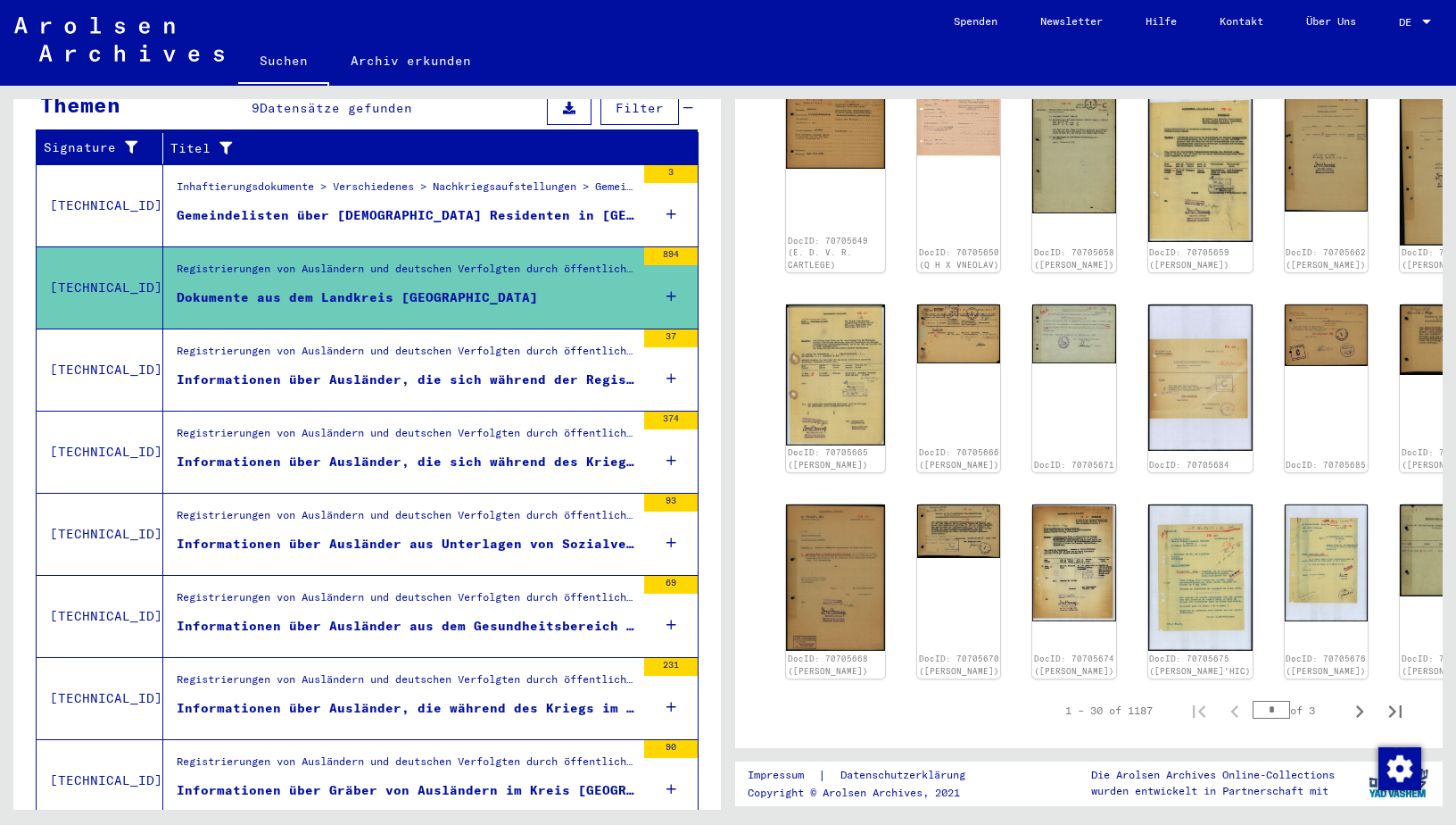
scroll to position [724, 0]
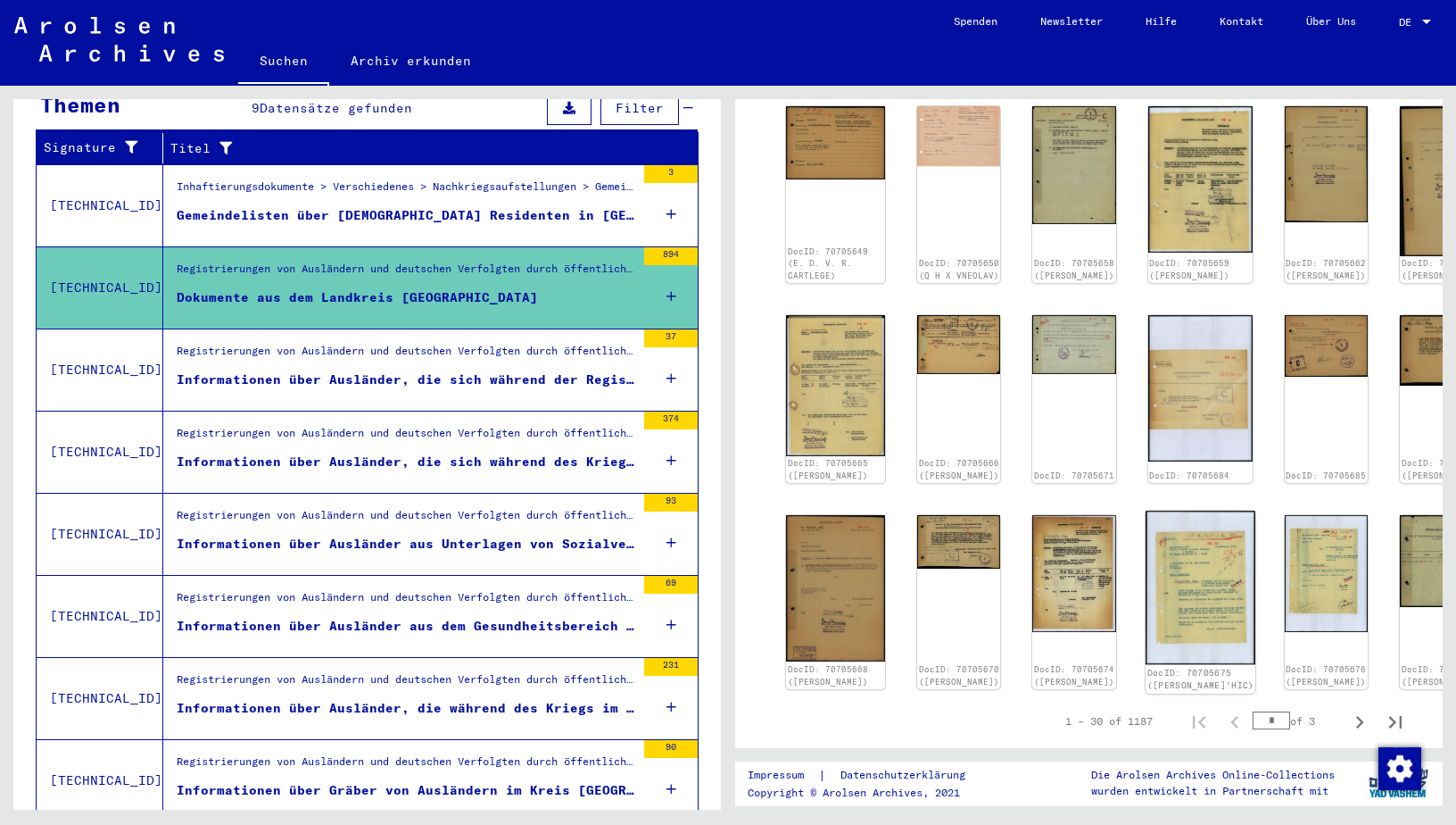
click at [1154, 564] on img at bounding box center [1201, 587] width 109 height 155
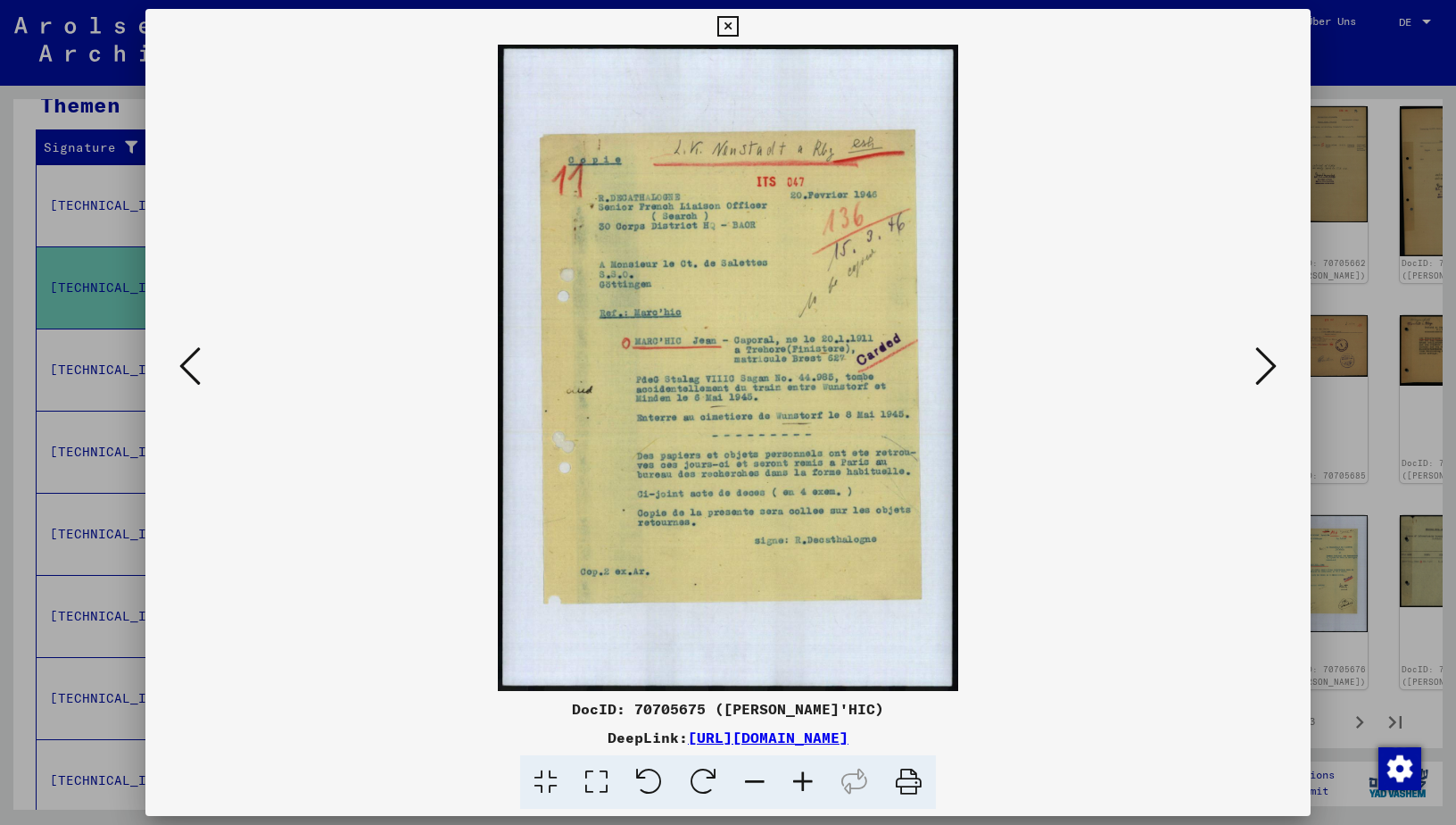
click at [1269, 370] on icon at bounding box center [1267, 365] width 22 height 42
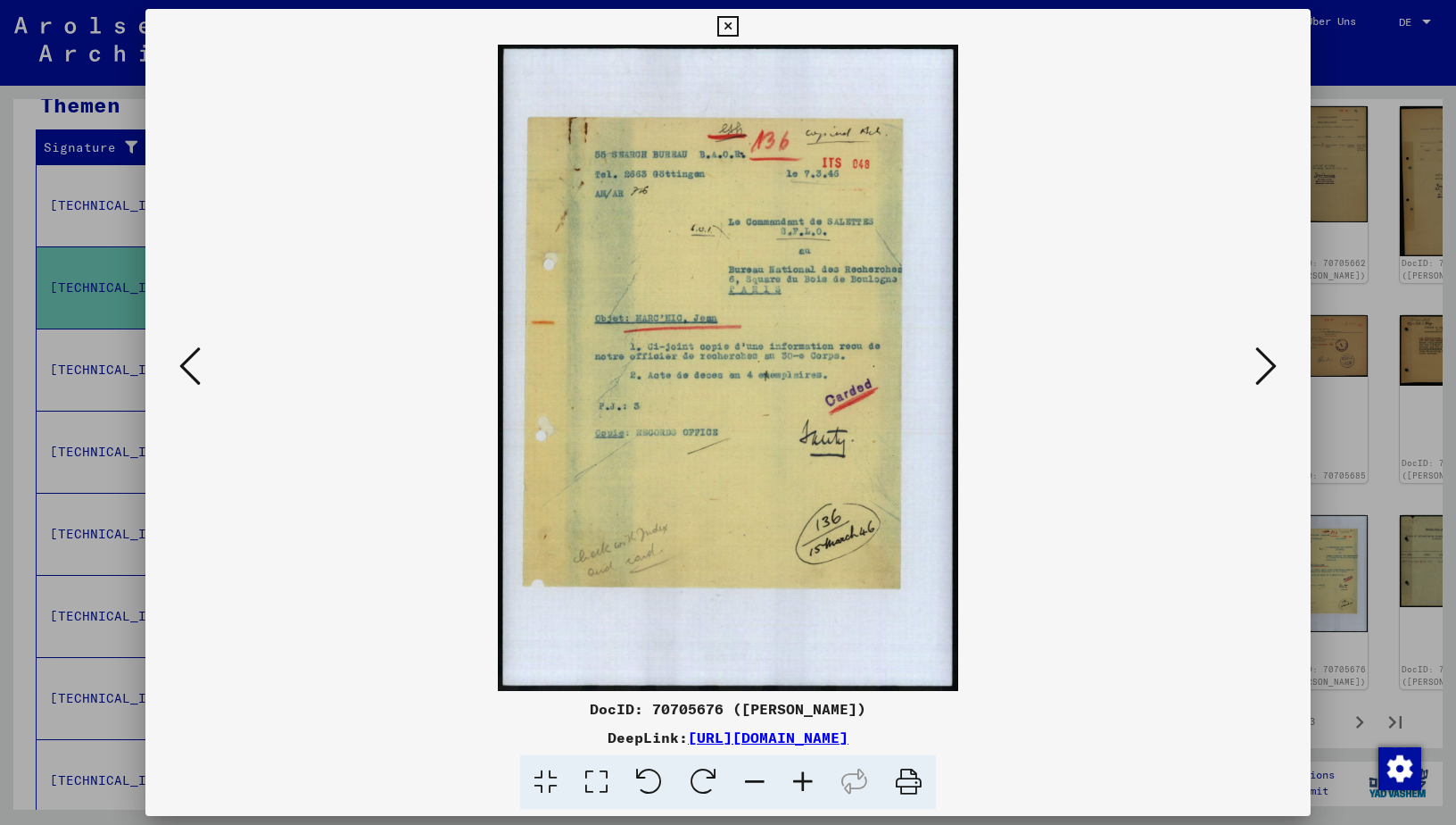
click at [1269, 370] on icon at bounding box center [1267, 365] width 22 height 42
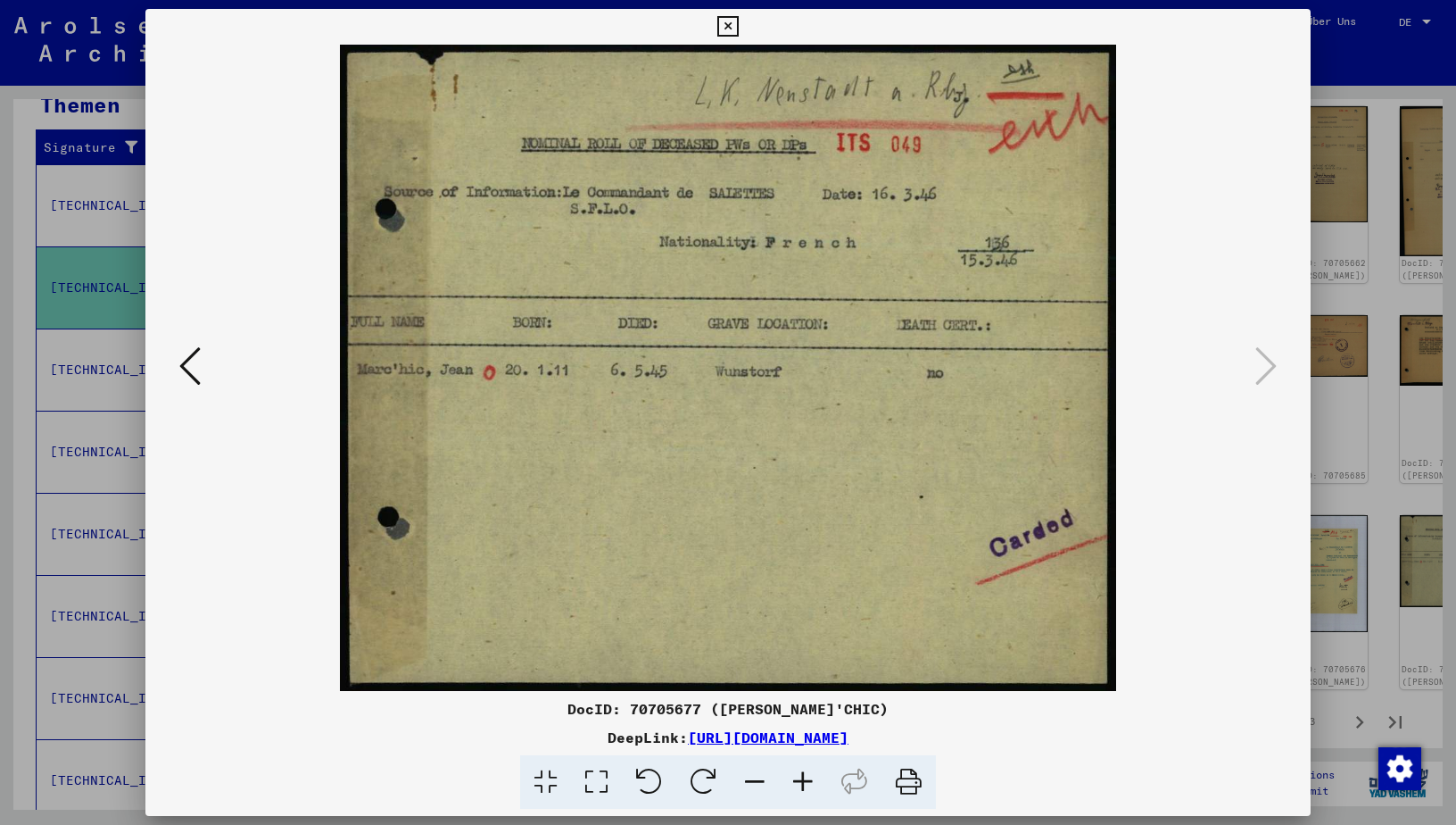
click at [723, 21] on icon at bounding box center [727, 27] width 21 height 22
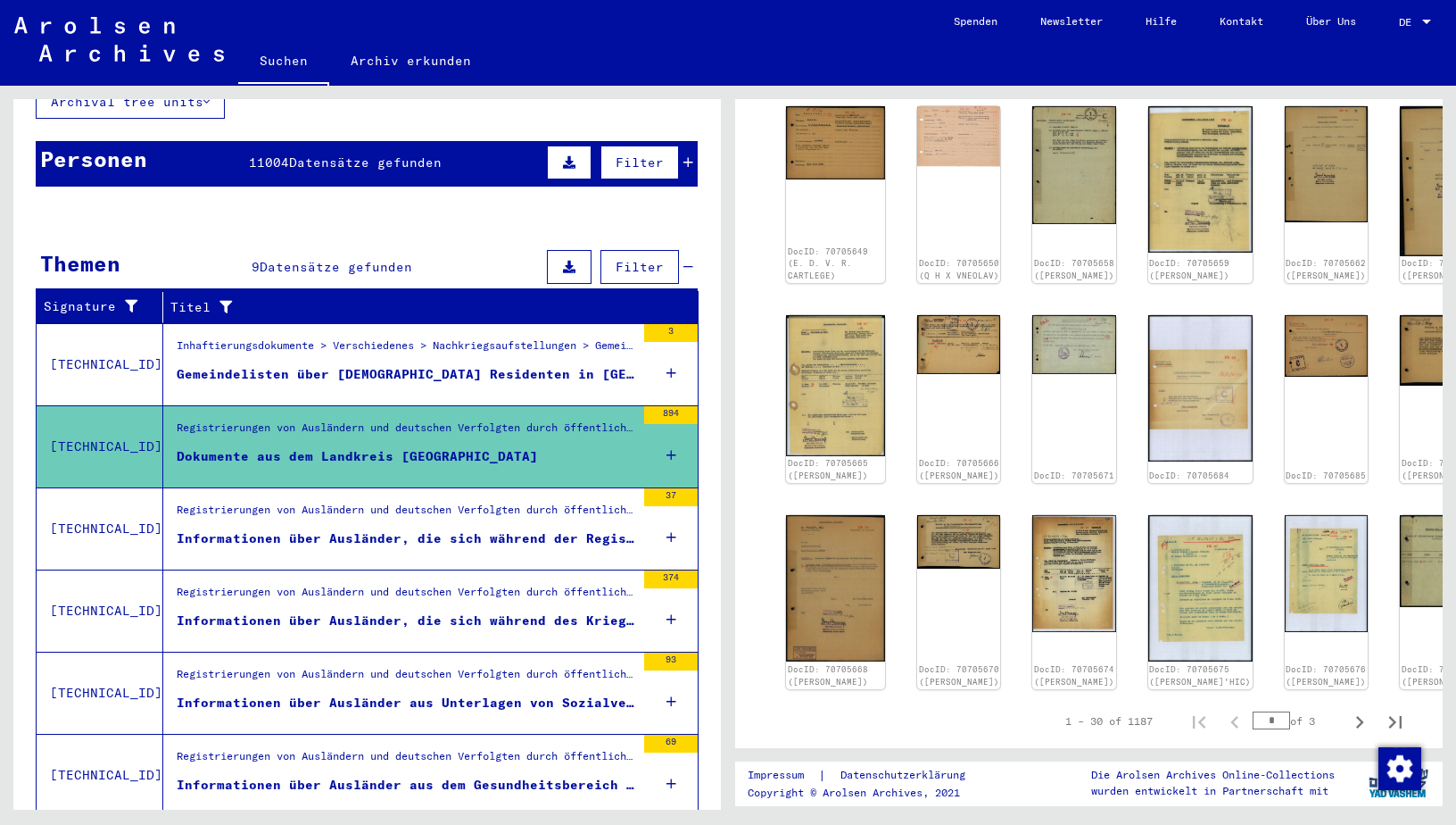
scroll to position [0, 0]
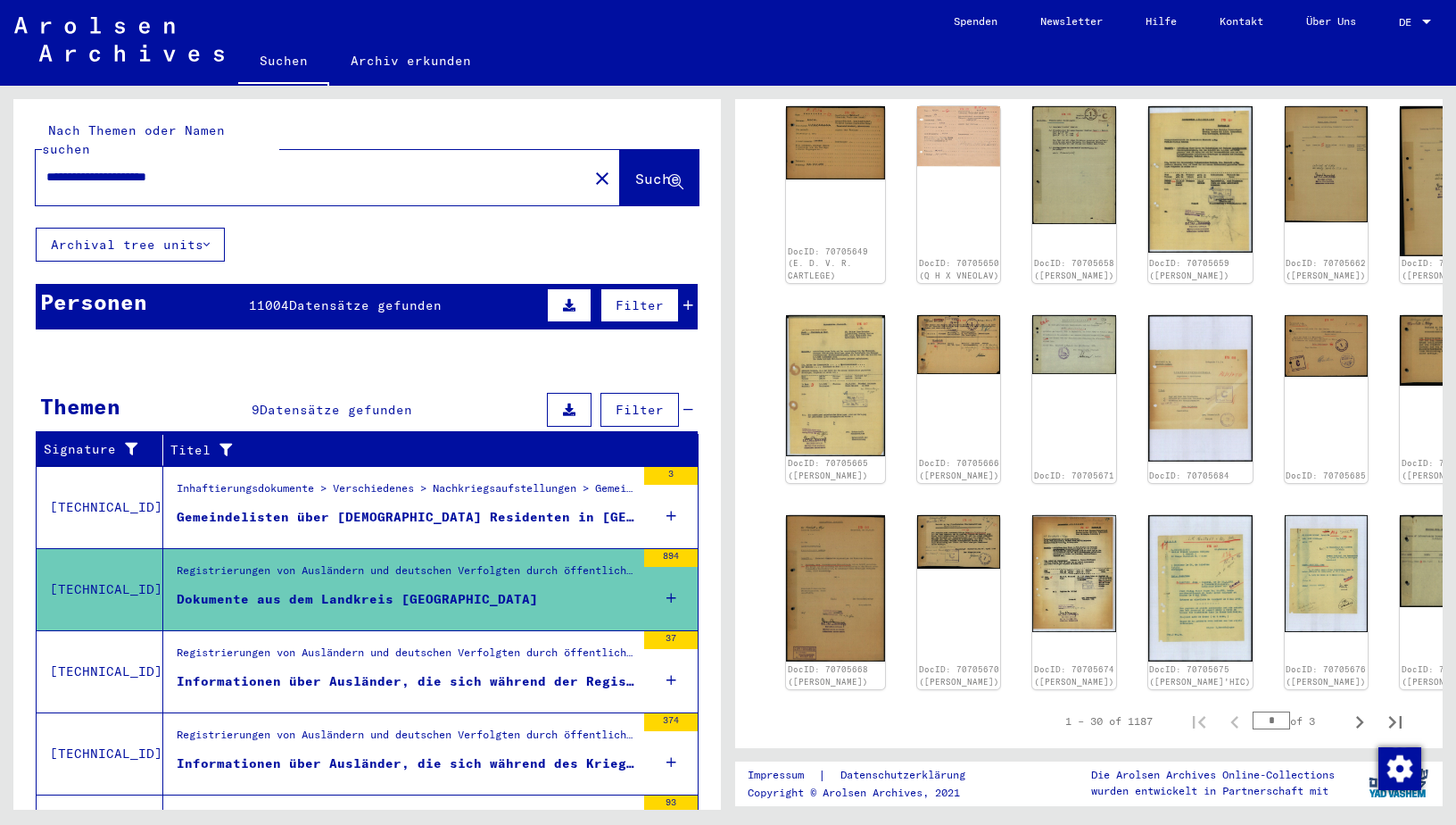
click at [245, 168] on input "**********" at bounding box center [312, 177] width 531 height 19
drag, startPoint x: 245, startPoint y: 151, endPoint x: -4, endPoint y: 143, distance: 249.1
click at [0, 143] on html "**********" at bounding box center [728, 412] width 1456 height 825
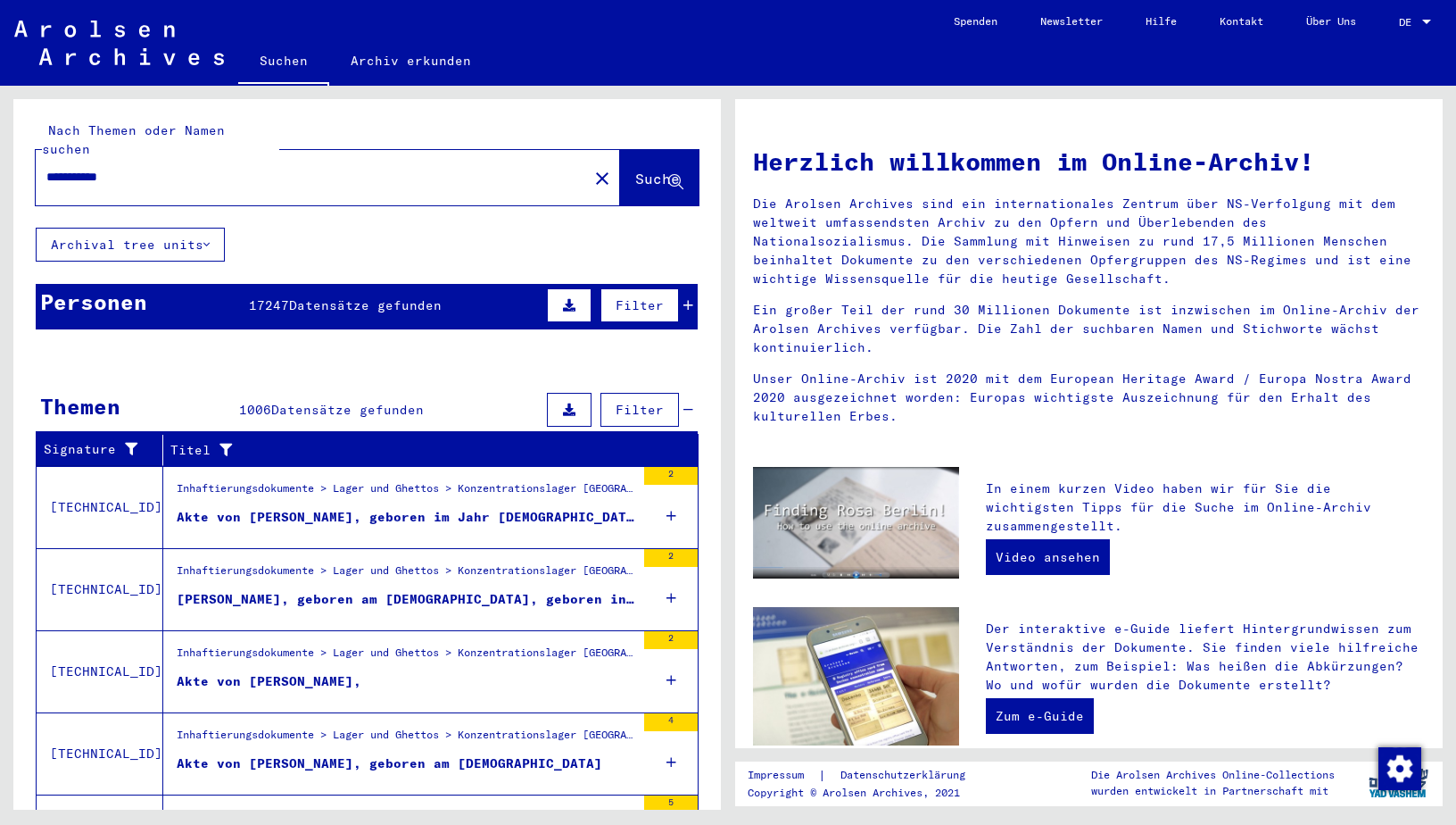
type input "**********"
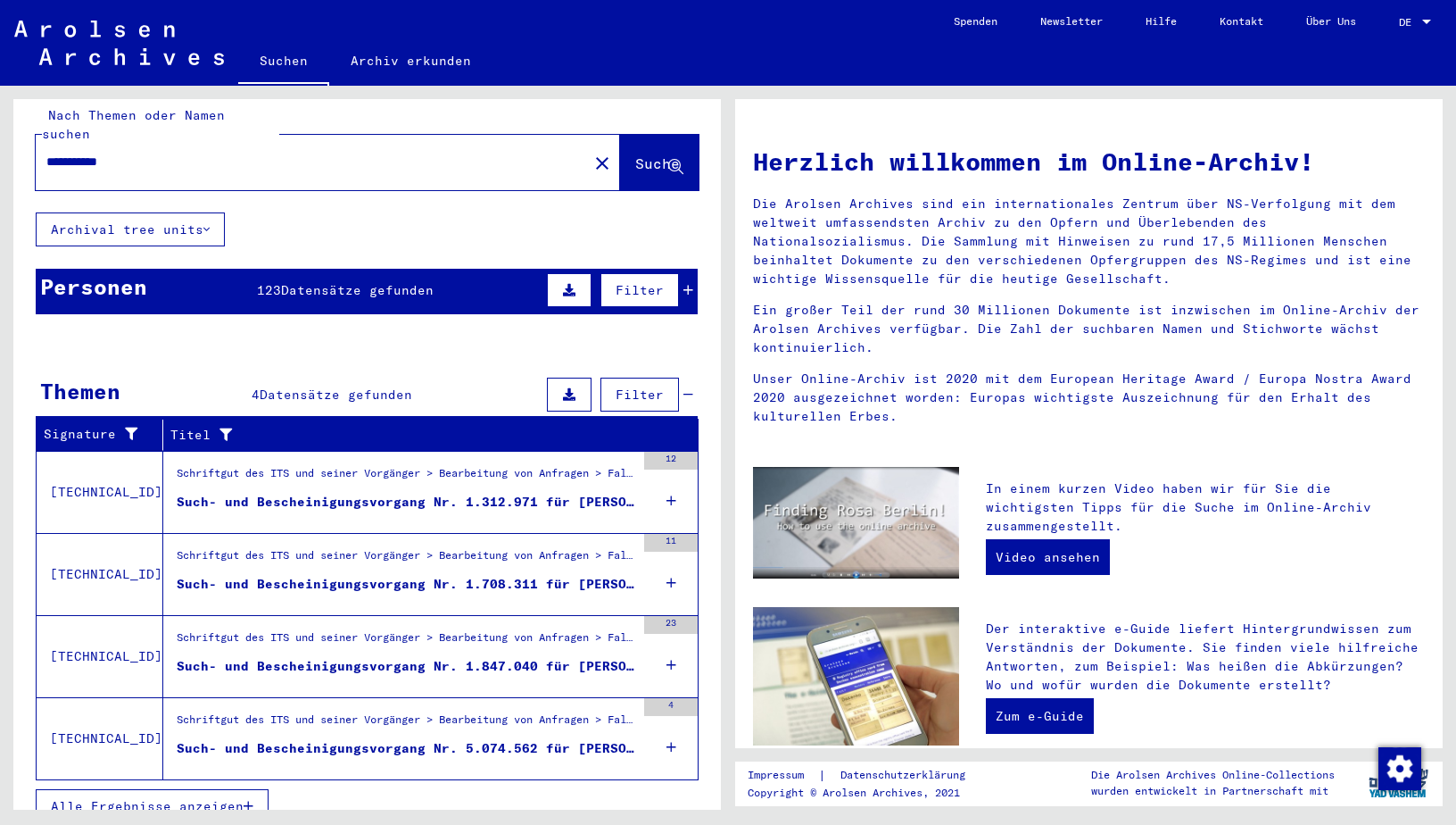
scroll to position [20, 0]
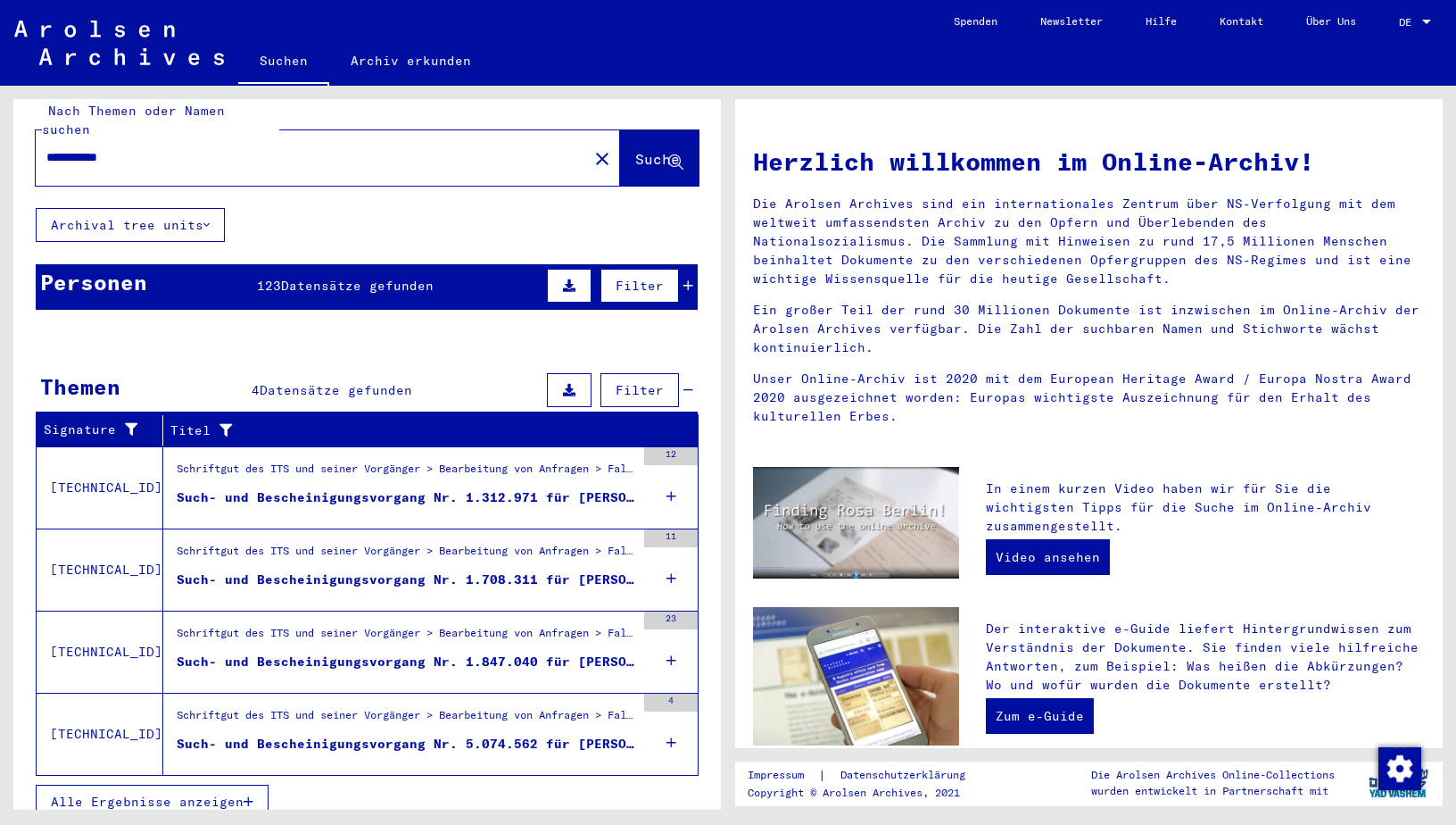
click at [315, 488] on div "Such- und Bescheinigungsvorgang Nr. 1.312.971 für [PERSON_NAME] geboren [DEMOGR…" at bounding box center [405, 497] width 459 height 19
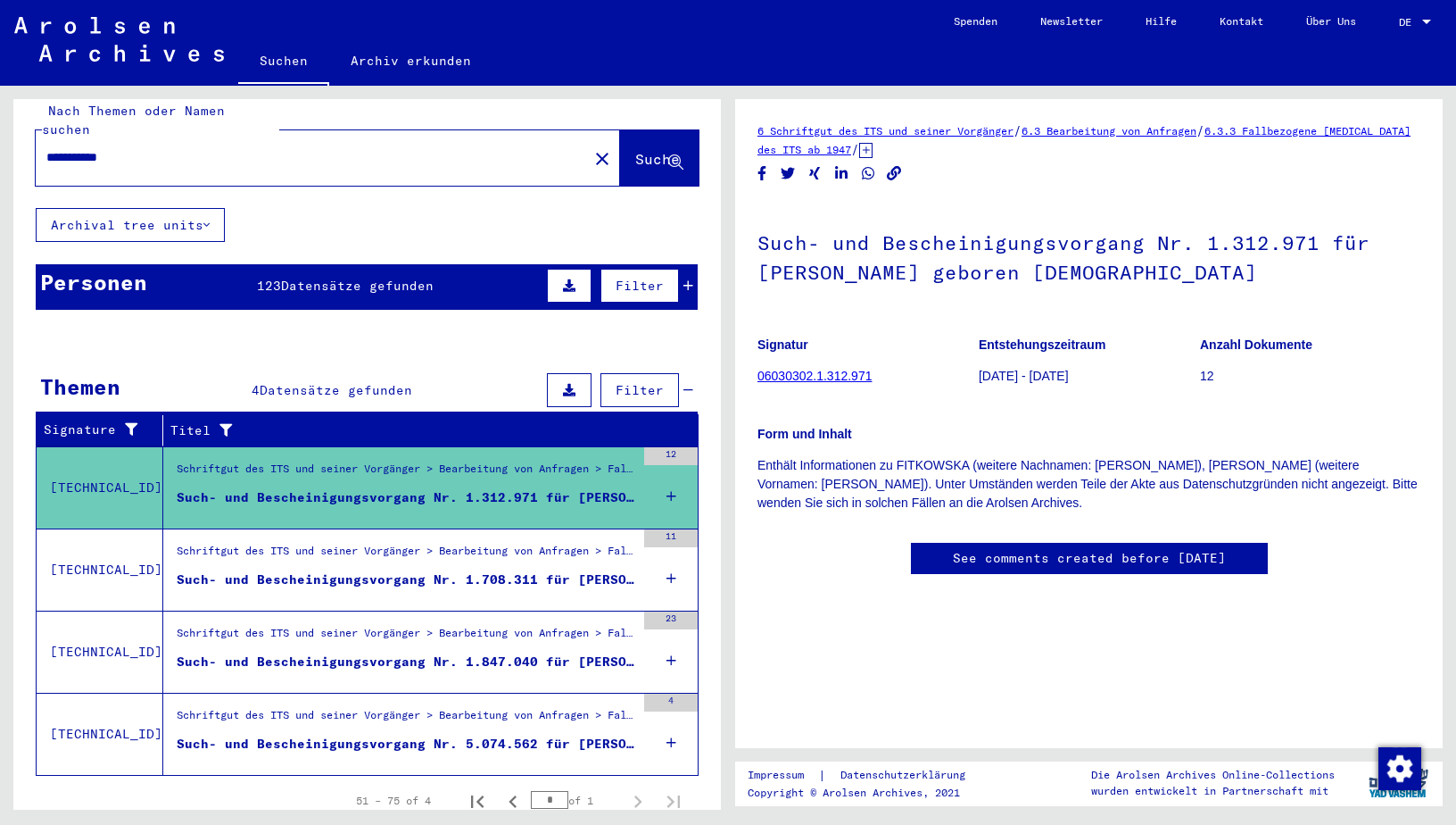
click at [246, 570] on div "Such- und Bescheinigungsvorgang Nr. 1.708.311 für [PERSON_NAME] geboren [DEMOGR…" at bounding box center [405, 579] width 459 height 19
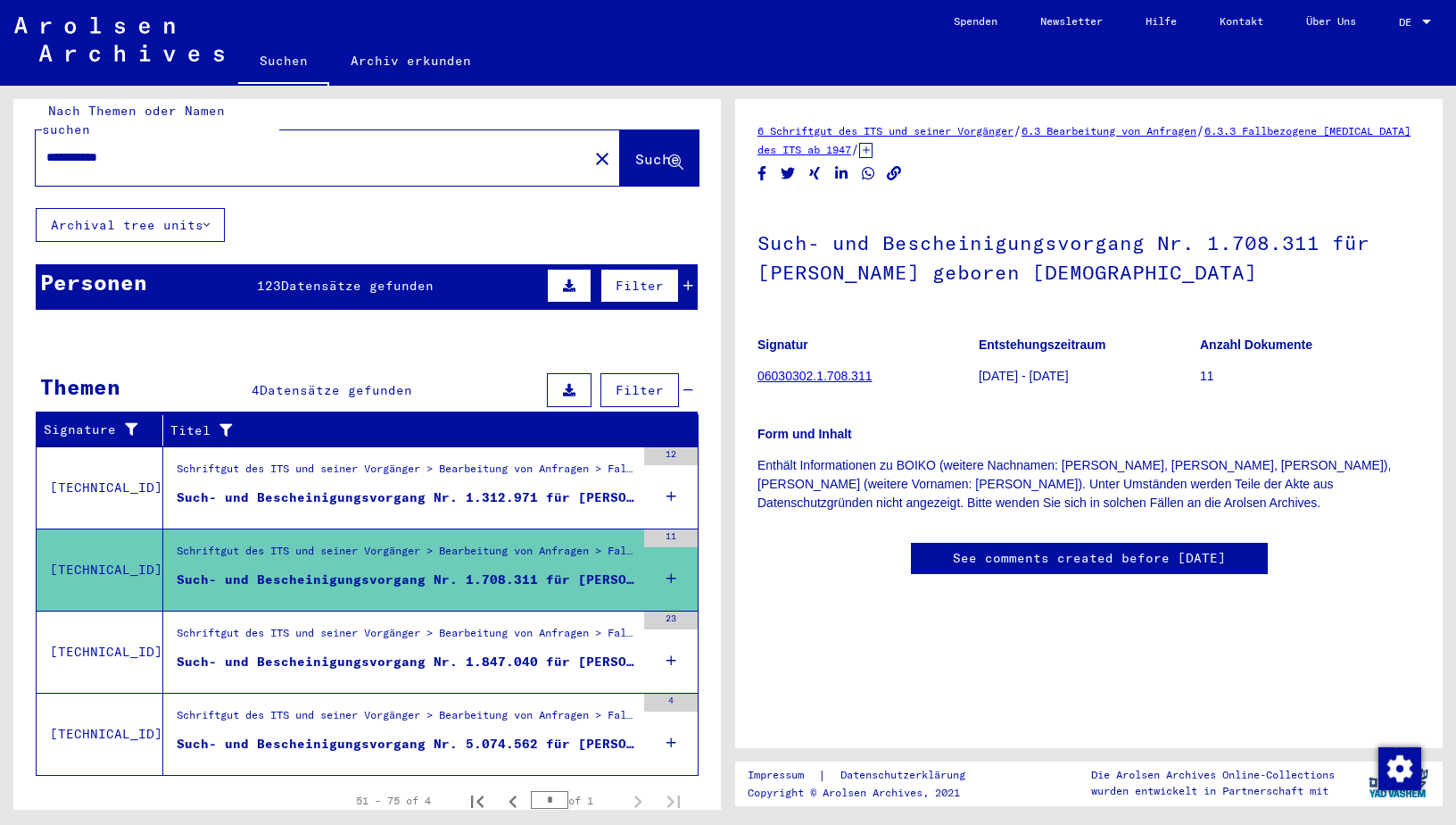
click at [286, 652] on div "Such- und Bescheinigungsvorgang Nr. 1.847.040 für [PERSON_NAME] geboren [DEMOGR…" at bounding box center [405, 661] width 459 height 19
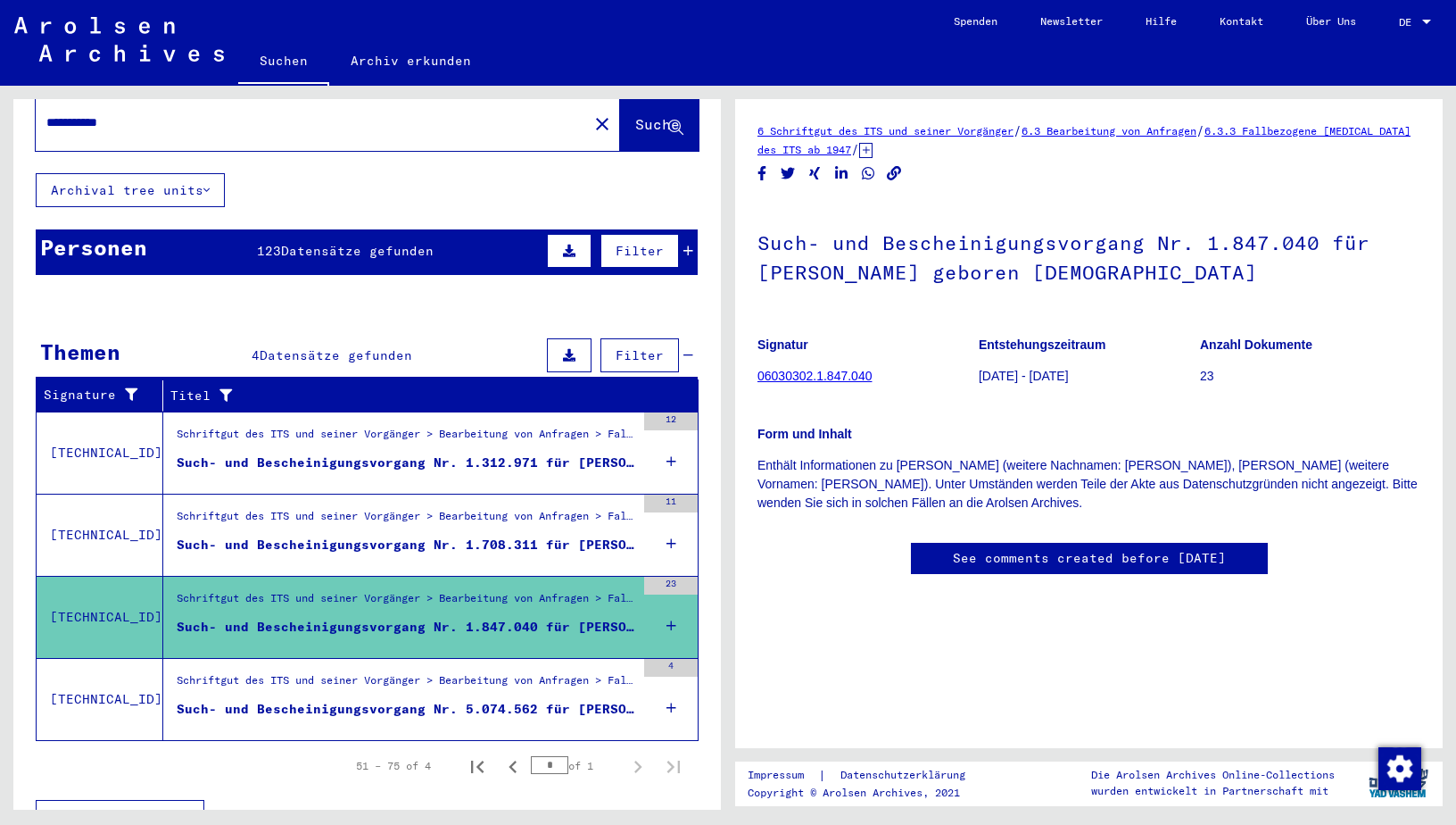
scroll to position [70, 0]
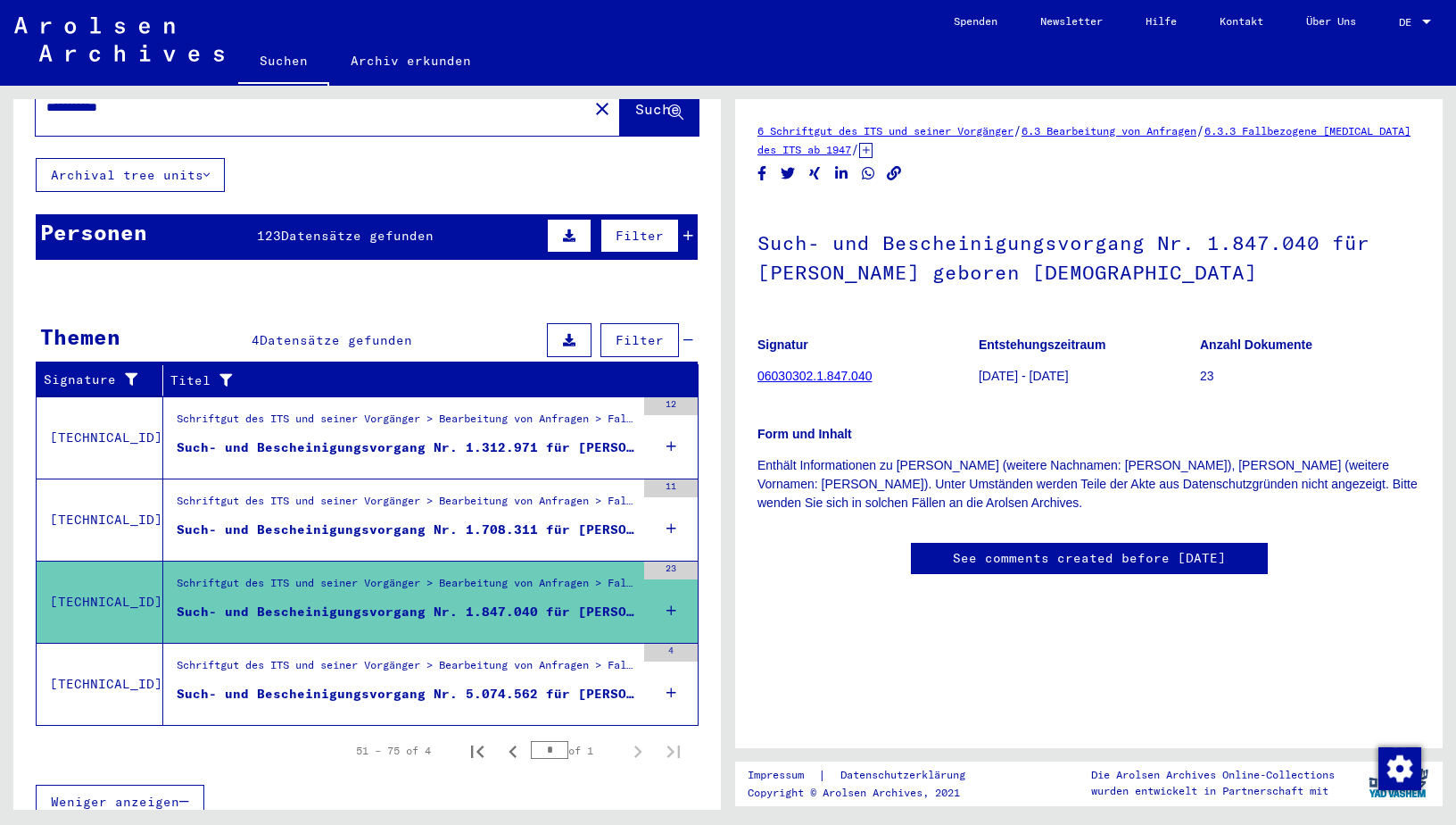
click at [316, 685] on div "Such- und Bescheinigungsvorgang Nr. 5.074.562 für [PERSON_NAME][GEOGRAPHIC_DATA…" at bounding box center [405, 694] width 459 height 19
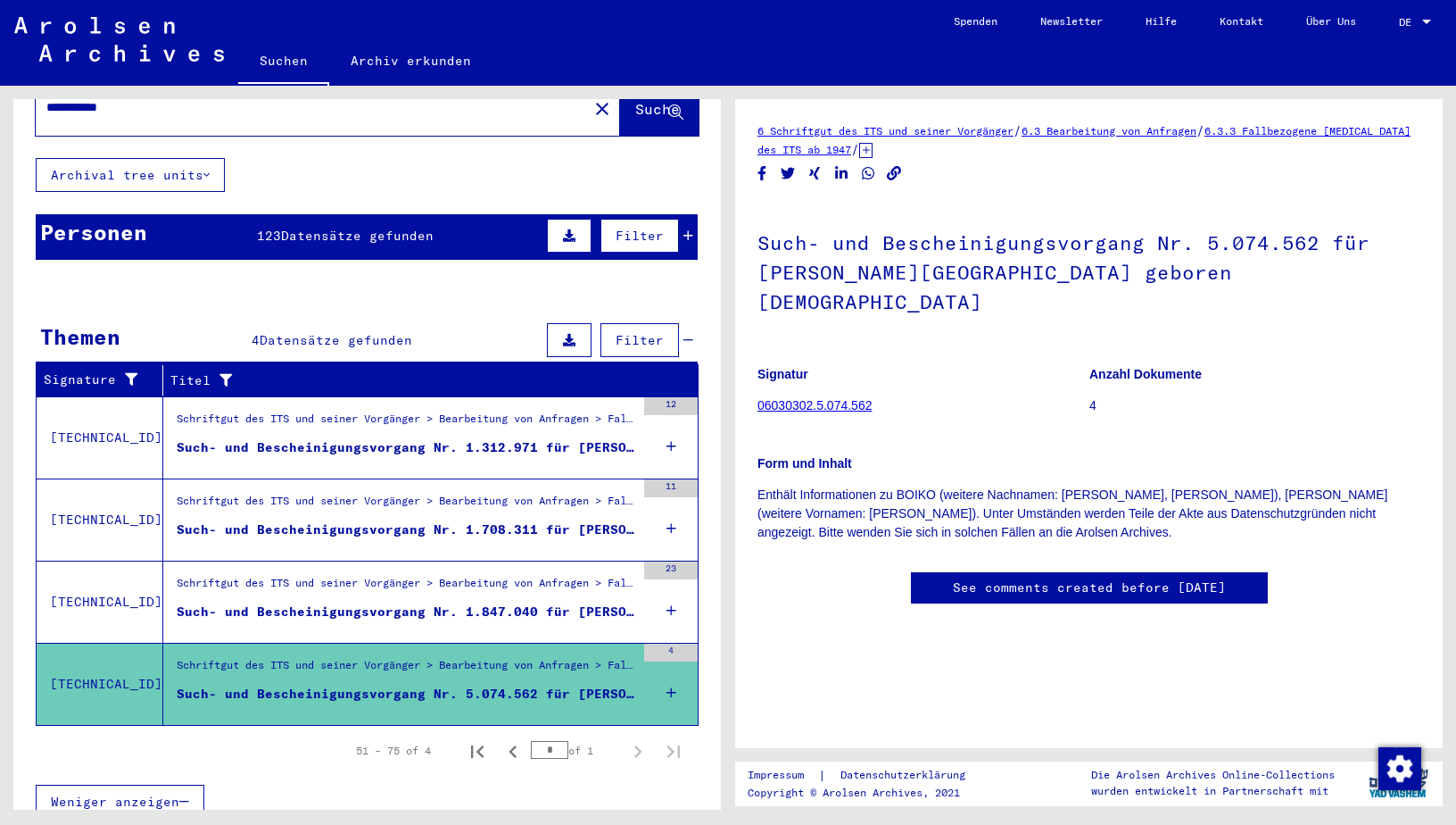
click at [796, 398] on link "06030302.5.074.562" at bounding box center [815, 405] width 114 height 14
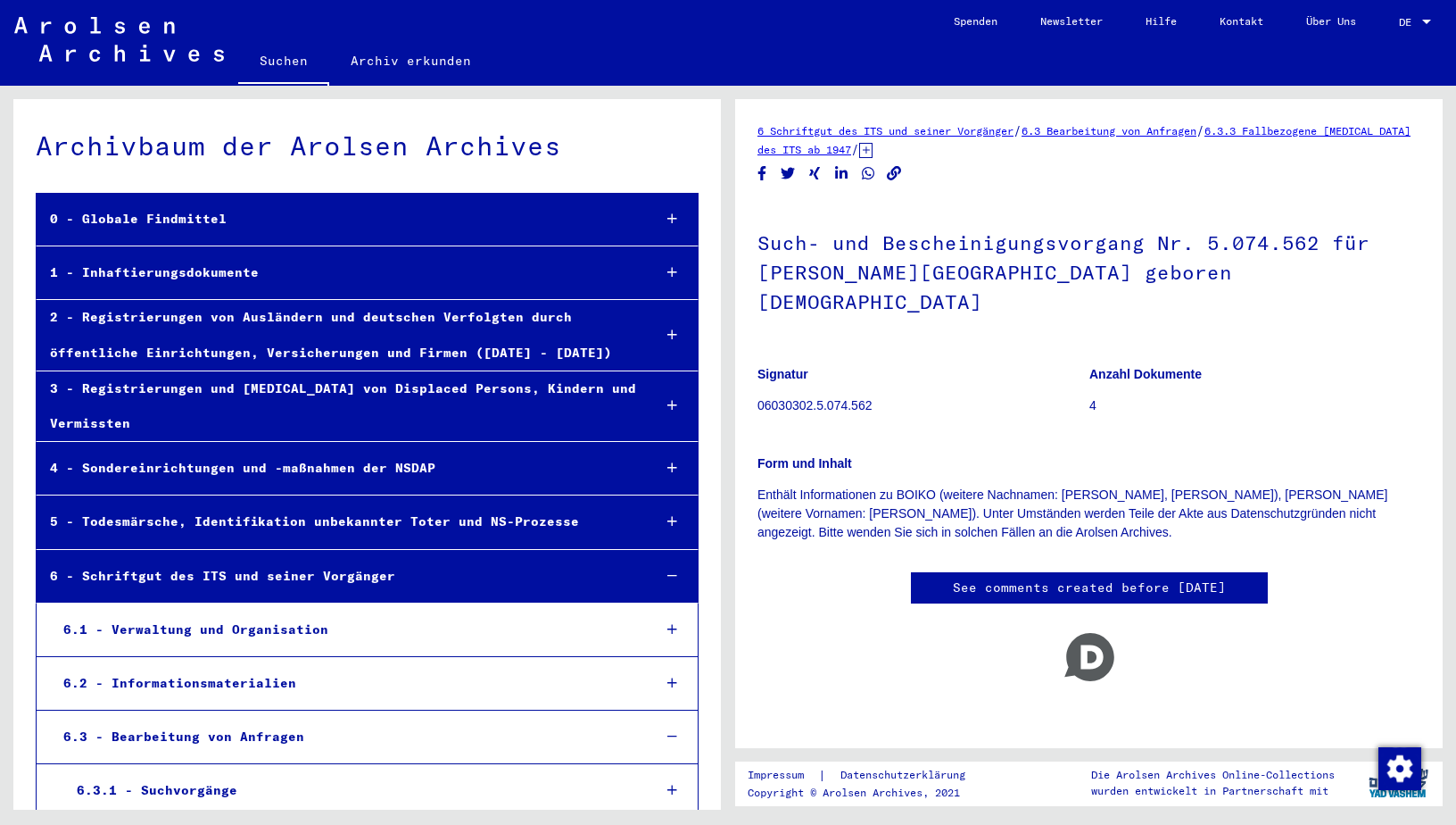
scroll to position [17287, 0]
